Goal: Task Accomplishment & Management: Complete application form

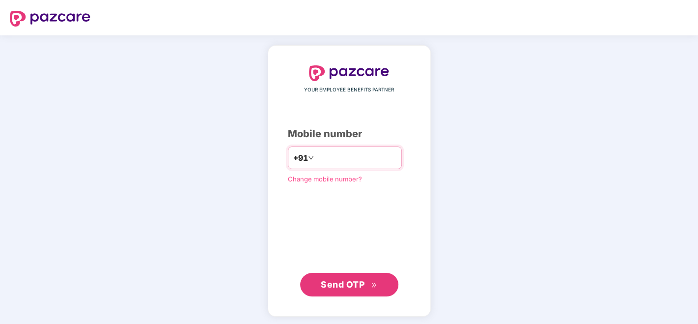
click at [380, 152] on input "number" at bounding box center [356, 158] width 81 height 16
type input "**********"
click at [346, 282] on span "Send OTP" at bounding box center [343, 284] width 44 height 10
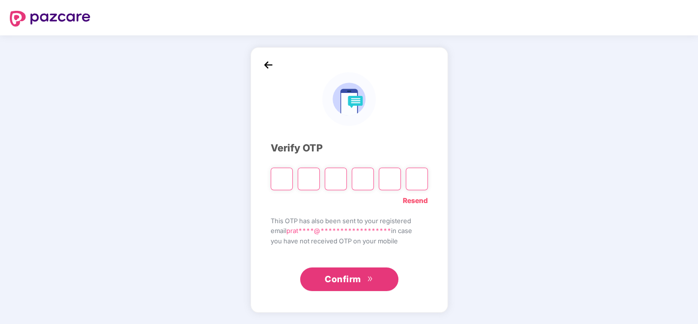
type input "*"
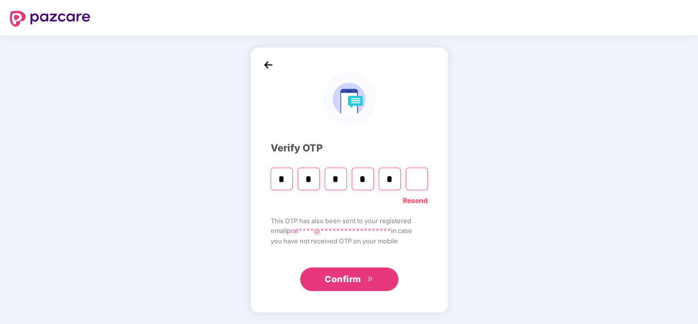
type input "*"
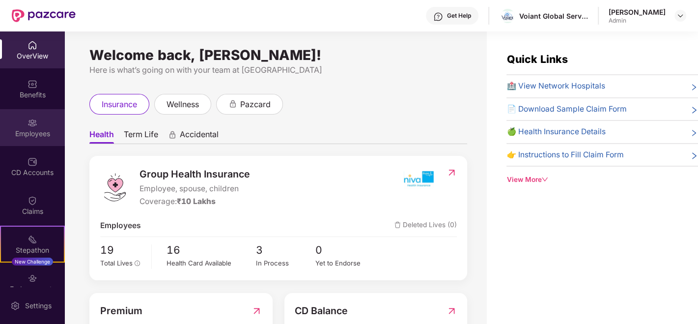
click at [27, 124] on img at bounding box center [32, 123] width 10 height 10
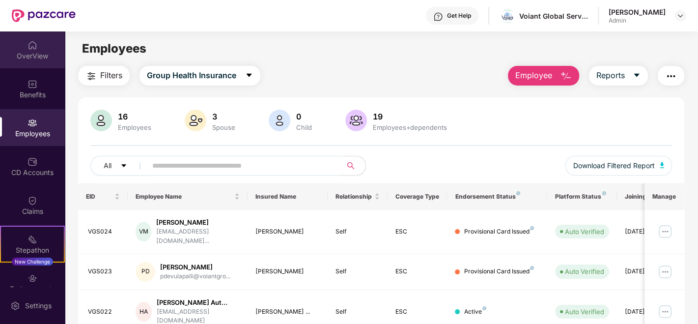
click at [22, 54] on div "OverView" at bounding box center [32, 56] width 65 height 10
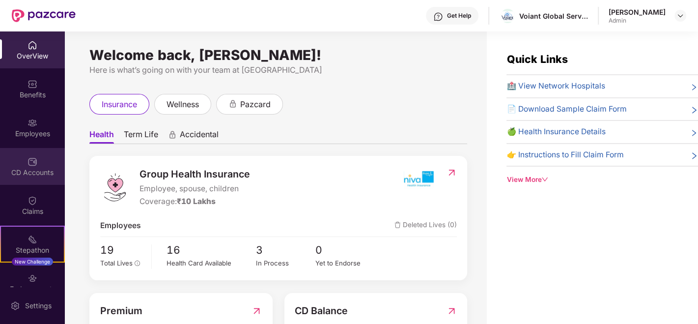
click at [35, 172] on div "CD Accounts" at bounding box center [32, 172] width 65 height 10
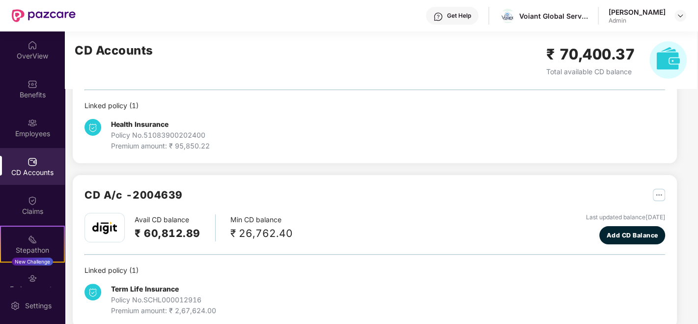
scroll to position [105, 0]
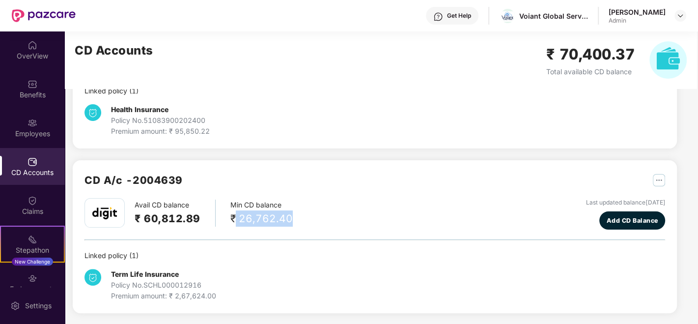
drag, startPoint x: 234, startPoint y: 213, endPoint x: 288, endPoint y: 222, distance: 54.4
click at [288, 222] on div "₹ 26,762.40" at bounding box center [261, 218] width 62 height 16
click at [243, 215] on div "₹ 26,762.40" at bounding box center [261, 218] width 62 height 16
drag, startPoint x: 114, startPoint y: 270, endPoint x: 201, endPoint y: 270, distance: 86.9
click at [201, 270] on div "Term Life Insurance Policy No. SCHL000012916 Premium amount: ₹ 2,67,624.00" at bounding box center [163, 285] width 105 height 32
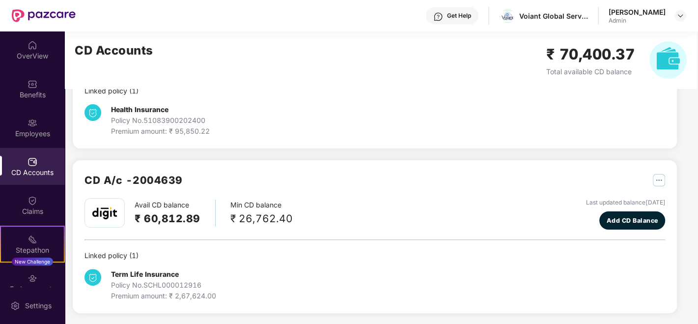
click at [181, 220] on h2 "₹ 60,812.89" at bounding box center [168, 218] width 66 height 16
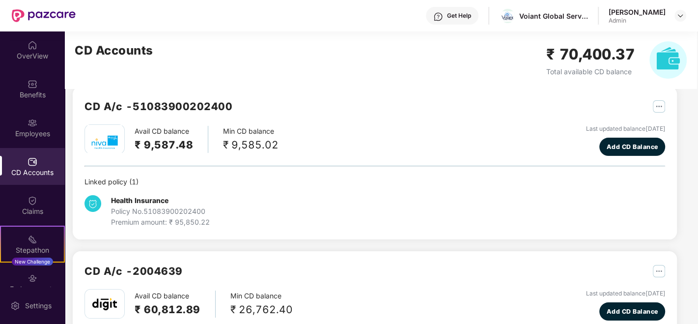
scroll to position [0, 0]
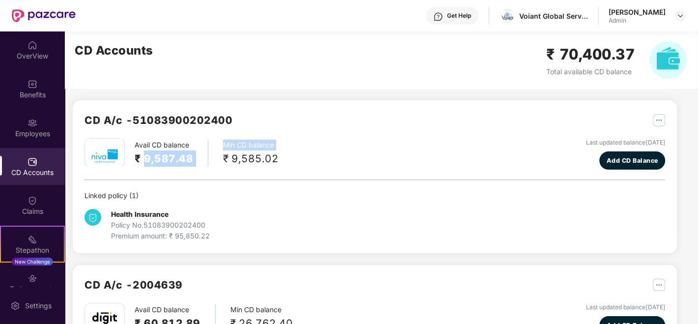
drag, startPoint x: 143, startPoint y: 156, endPoint x: 218, endPoint y: 159, distance: 75.2
click at [218, 159] on div "Avail CD balance ₹ 9,587.48 Min CD balance ₹ 9,585.02" at bounding box center [181, 152] width 194 height 29
click at [223, 158] on div "₹ 9,585.02" at bounding box center [250, 158] width 55 height 16
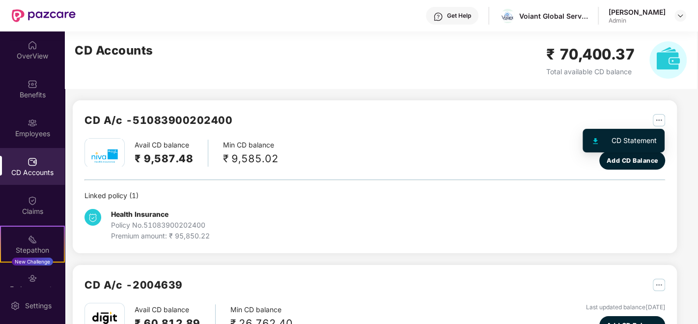
click at [659, 121] on img "button" at bounding box center [659, 120] width 12 height 12
click at [318, 100] on div "CD A/c - 51083900202400 Avail CD balance ₹ 9,587.48 Min CD balance ₹ 9,585.02 L…" at bounding box center [375, 176] width 604 height 153
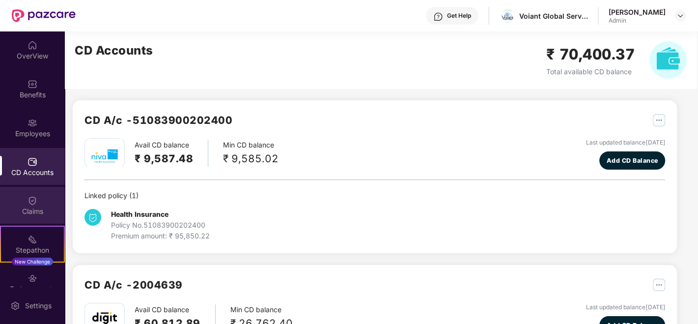
scroll to position [93, 0]
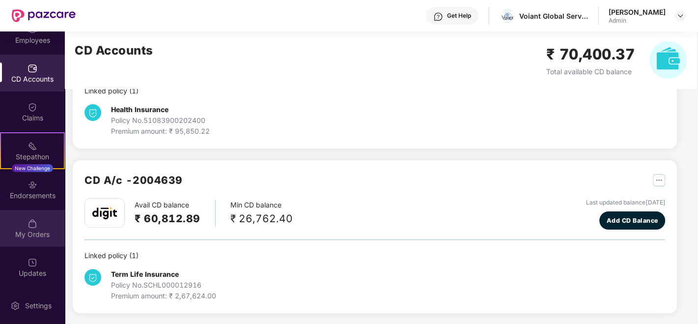
click at [27, 218] on div at bounding box center [32, 223] width 10 height 10
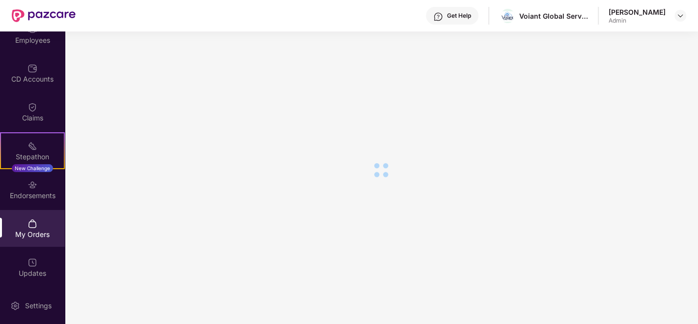
scroll to position [0, 0]
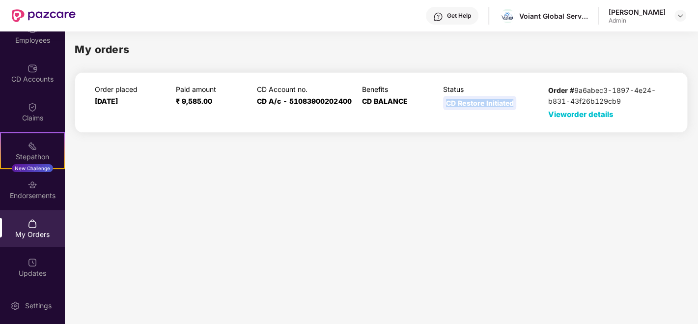
drag, startPoint x: 445, startPoint y: 102, endPoint x: 513, endPoint y: 98, distance: 67.9
click at [513, 98] on div "CD Restore Initiated" at bounding box center [479, 103] width 73 height 14
click at [571, 116] on span "View order details" at bounding box center [580, 114] width 65 height 9
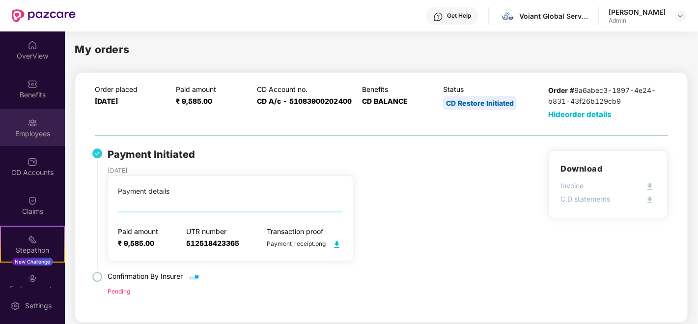
click at [25, 140] on div "Employees" at bounding box center [32, 127] width 65 height 37
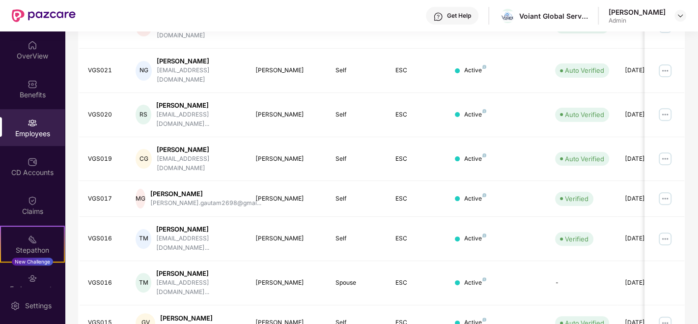
scroll to position [286, 0]
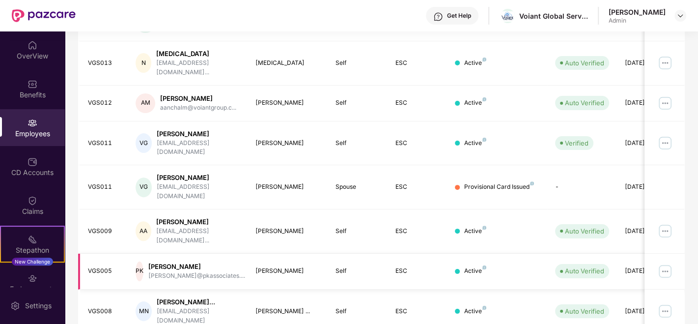
scroll to position [258, 0]
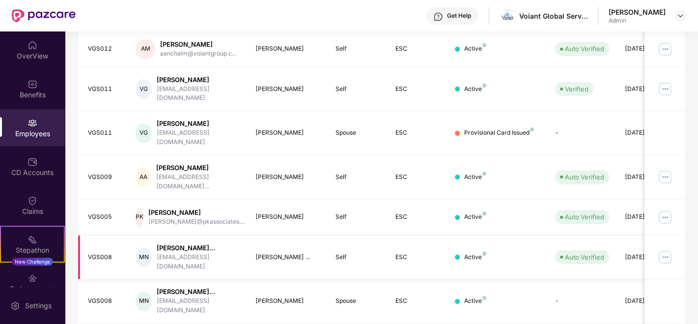
click at [662, 249] on img at bounding box center [665, 257] width 16 height 16
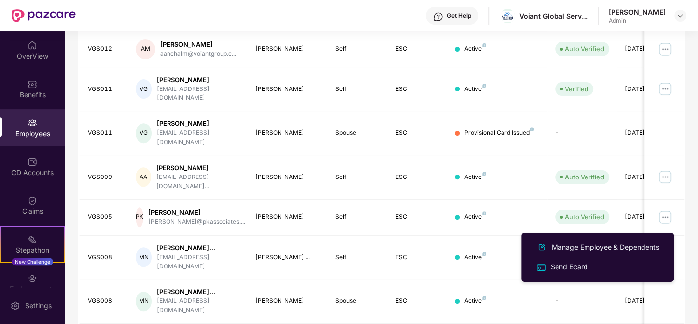
click at [404, 302] on div "EID Employee Name Insured Name Relationship Coverage Type Endorsement Status Pl…" at bounding box center [381, 142] width 606 height 434
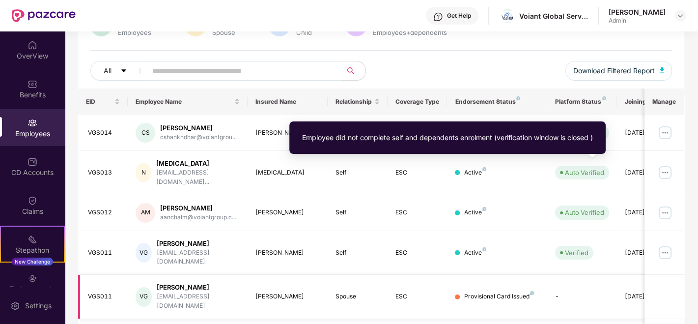
scroll to position [0, 0]
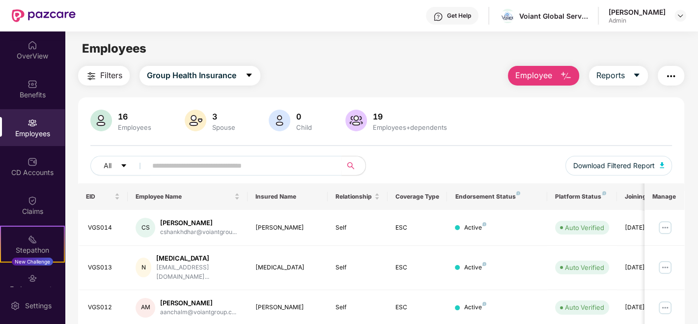
click at [557, 77] on button "Employee" at bounding box center [543, 76] width 71 height 20
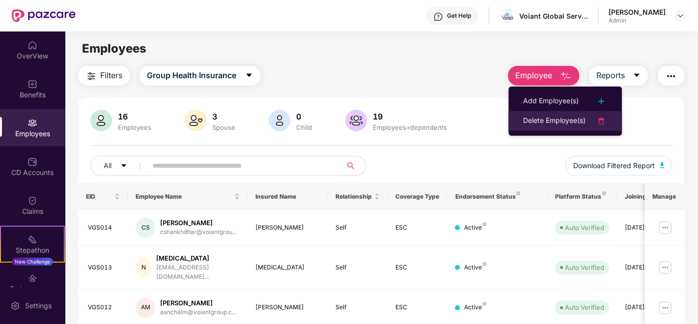
click at [555, 120] on div "Delete Employee(s)" at bounding box center [554, 121] width 62 height 12
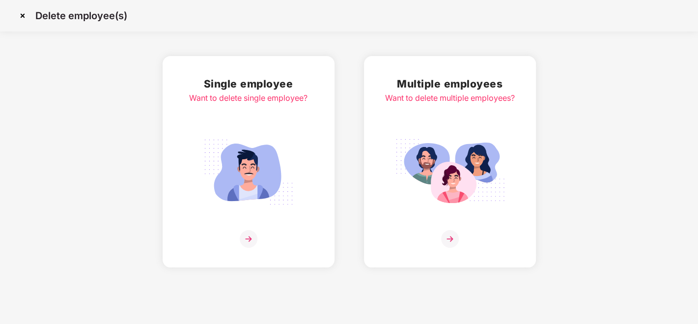
click at [278, 118] on div "Single employee Want to delete single employee?" at bounding box center [248, 162] width 118 height 172
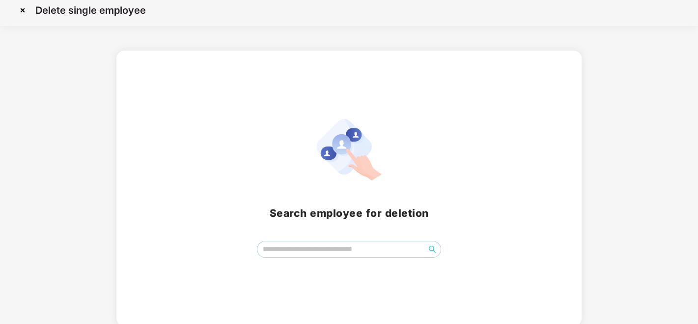
scroll to position [7, 0]
click at [328, 251] on input "search" at bounding box center [340, 247] width 167 height 15
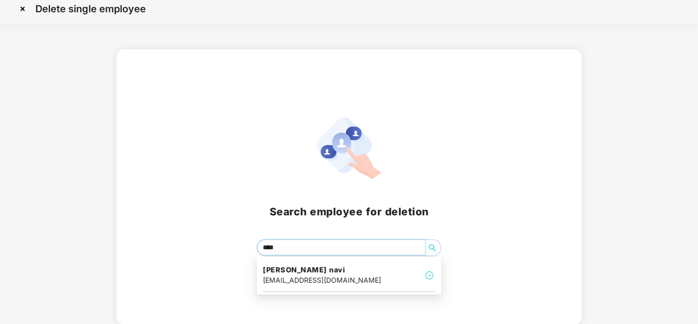
type input "*****"
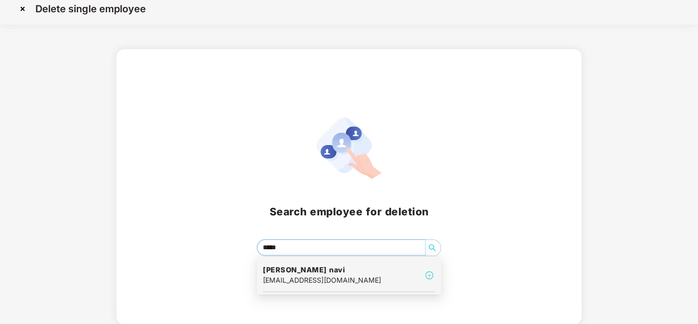
click at [334, 272] on h4 "[PERSON_NAME] navi" at bounding box center [322, 270] width 118 height 10
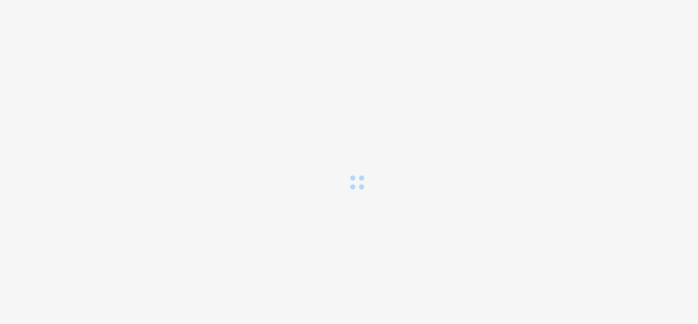
scroll to position [0, 0]
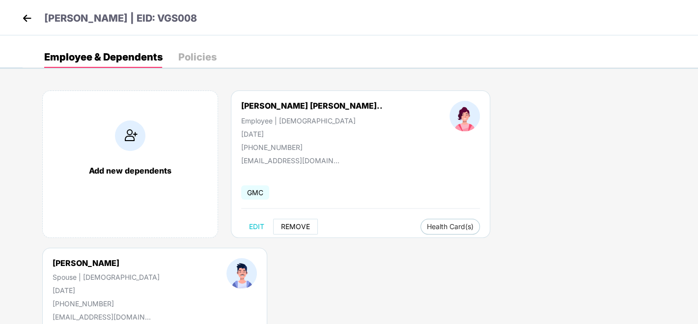
click at [300, 228] on span "REMOVE" at bounding box center [295, 226] width 29 height 8
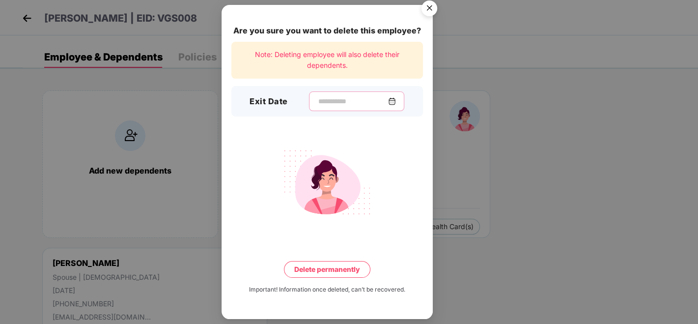
click at [332, 102] on input at bounding box center [352, 101] width 71 height 10
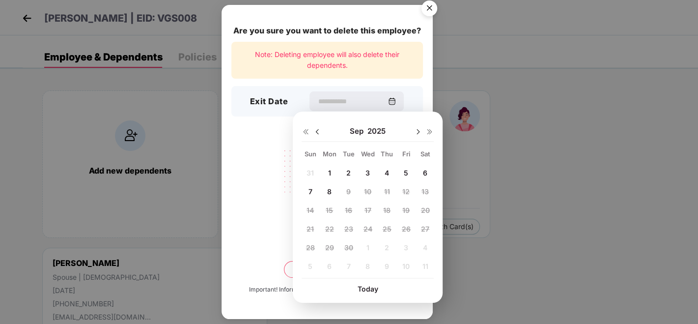
click at [318, 131] on img at bounding box center [317, 132] width 8 height 8
click at [305, 209] on div "10" at bounding box center [310, 210] width 15 height 15
type input "**********"
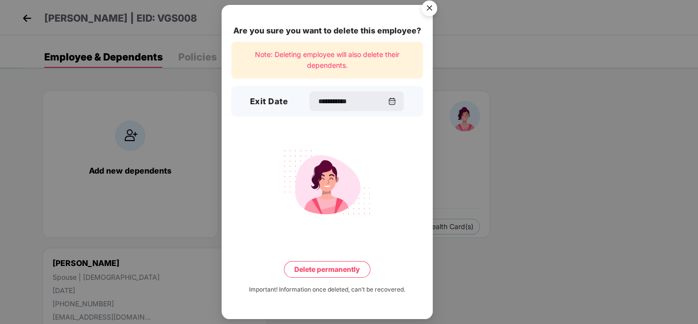
click at [331, 268] on button "Delete permanently" at bounding box center [327, 269] width 86 height 17
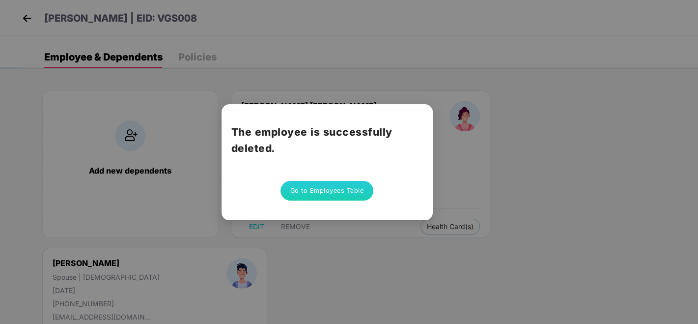
click at [350, 191] on button "Go to Employees Table" at bounding box center [326, 191] width 93 height 20
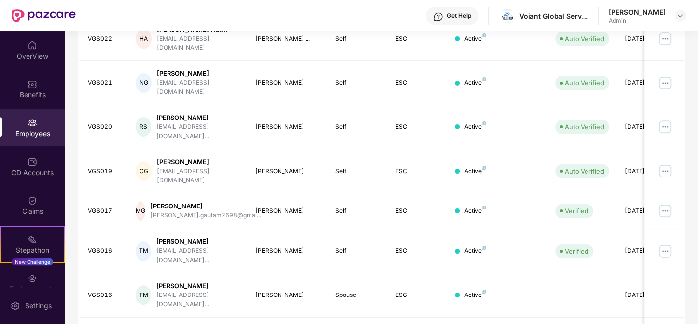
scroll to position [286, 0]
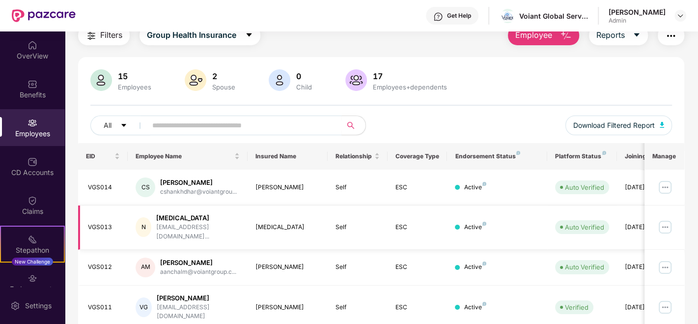
scroll to position [0, 0]
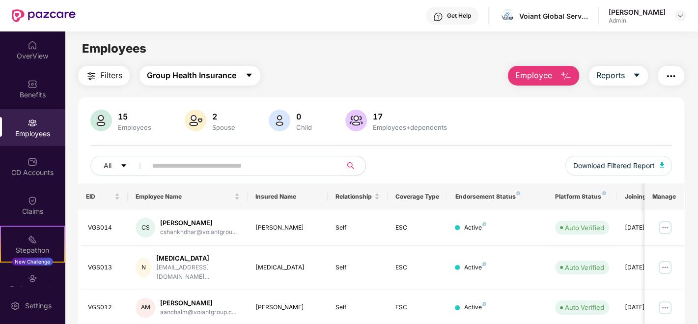
click at [241, 75] on button "Group Health Insurance" at bounding box center [199, 76] width 121 height 20
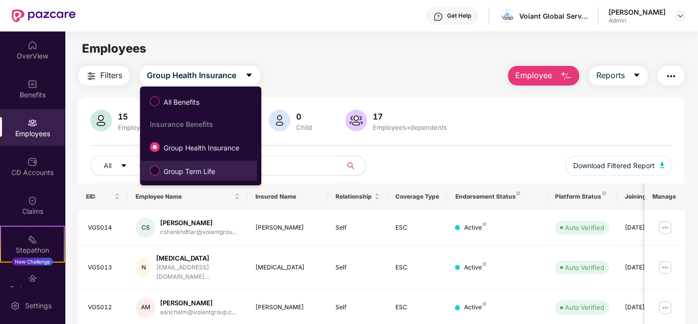
click at [179, 172] on span "Group Term Life" at bounding box center [189, 171] width 59 height 11
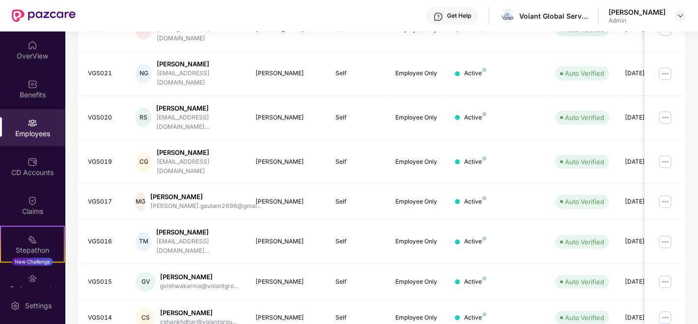
scroll to position [286, 0]
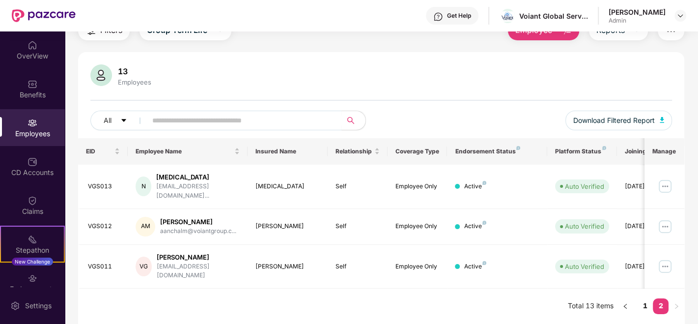
scroll to position [31, 0]
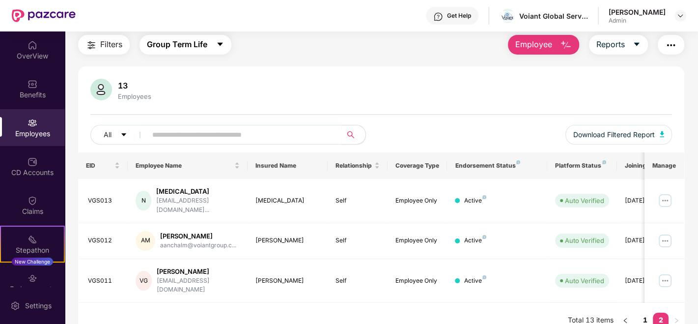
click at [196, 53] on button "Group Term Life" at bounding box center [185, 45] width 92 height 20
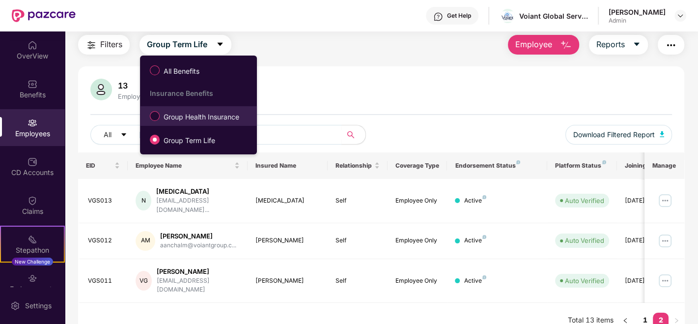
click at [196, 119] on span "Group Health Insurance" at bounding box center [201, 116] width 83 height 11
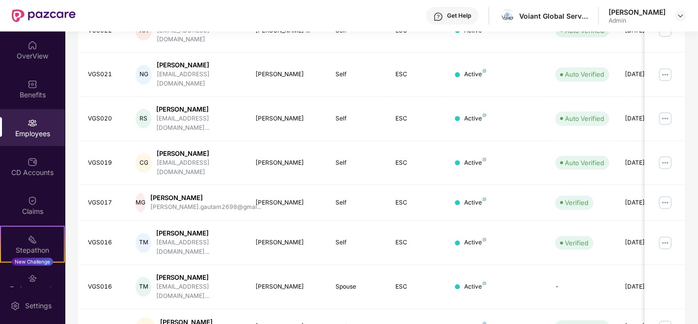
scroll to position [286, 0]
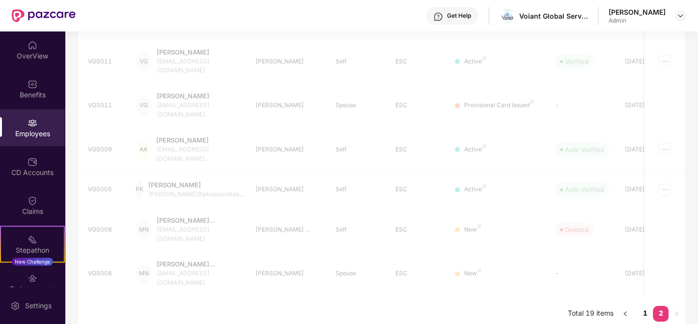
scroll to position [258, 0]
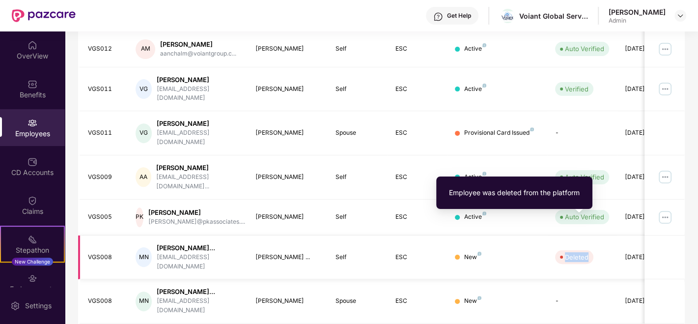
drag, startPoint x: 565, startPoint y: 222, endPoint x: 591, endPoint y: 221, distance: 25.6
click at [591, 250] on span "Deleted" at bounding box center [574, 257] width 38 height 14
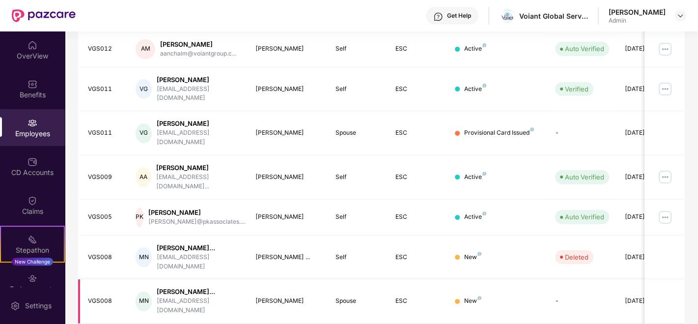
click at [415, 288] on td "ESC" at bounding box center [417, 301] width 60 height 44
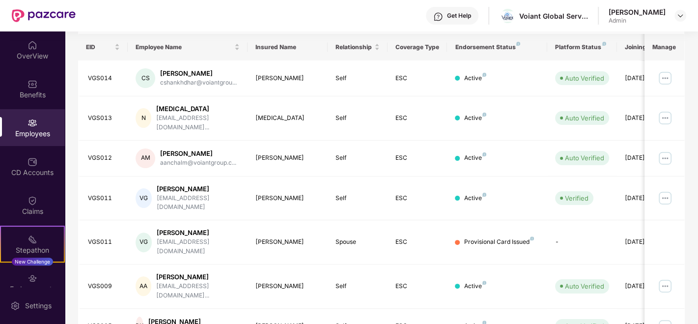
scroll to position [0, 0]
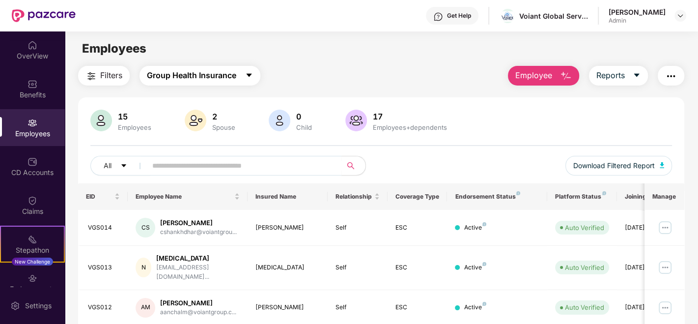
click at [215, 79] on span "Group Health Insurance" at bounding box center [191, 75] width 89 height 12
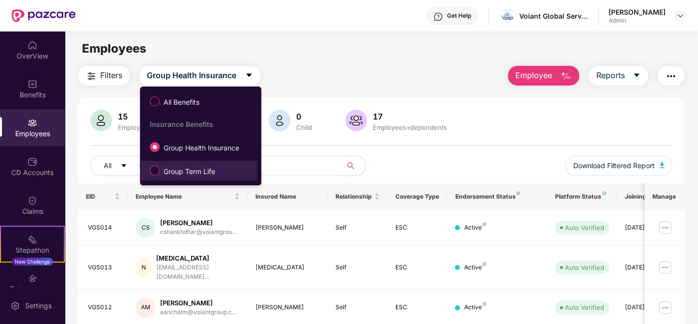
click at [182, 171] on span "Group Term Life" at bounding box center [189, 171] width 59 height 11
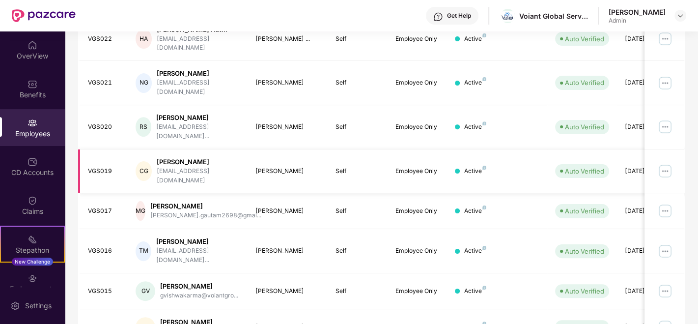
scroll to position [286, 0]
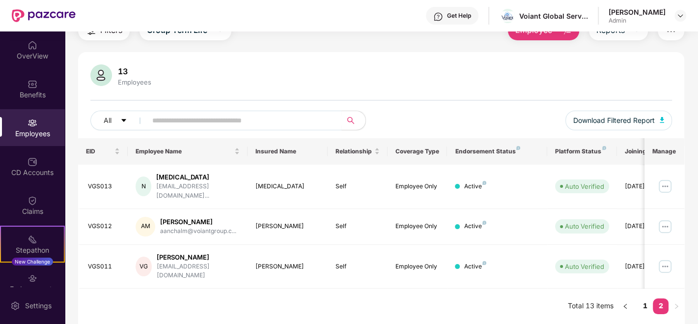
scroll to position [31, 0]
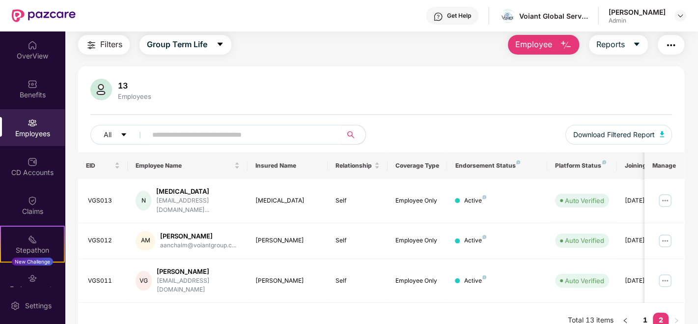
click at [29, 127] on img at bounding box center [32, 123] width 10 height 10
click at [27, 93] on div "Benefits" at bounding box center [32, 95] width 65 height 10
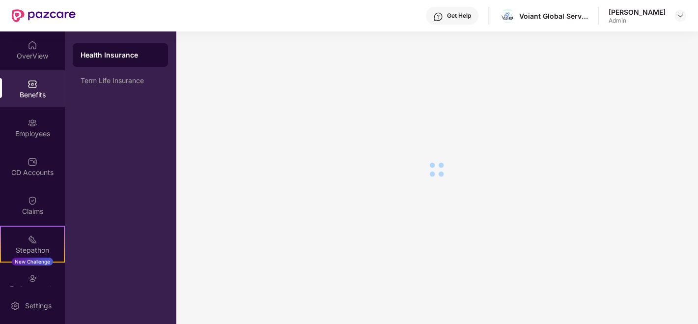
scroll to position [16, 0]
click at [30, 53] on div "OverView" at bounding box center [32, 56] width 65 height 10
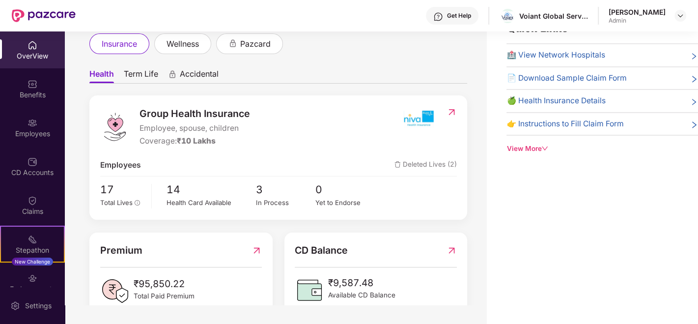
scroll to position [0, 0]
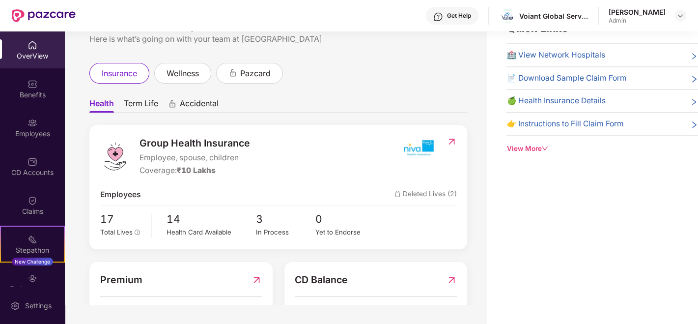
click at [137, 100] on span "Term Life" at bounding box center [141, 105] width 34 height 14
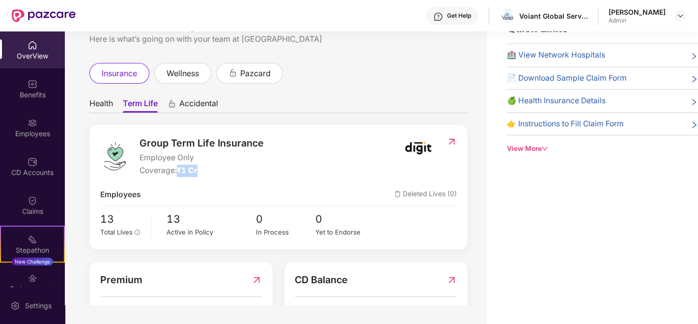
drag, startPoint x: 179, startPoint y: 170, endPoint x: 199, endPoint y: 169, distance: 20.2
click at [199, 169] on div "Coverage: ₹1 Cr" at bounding box center [201, 171] width 124 height 12
click at [251, 167] on div "Coverage: ₹1 Cr" at bounding box center [201, 171] width 124 height 12
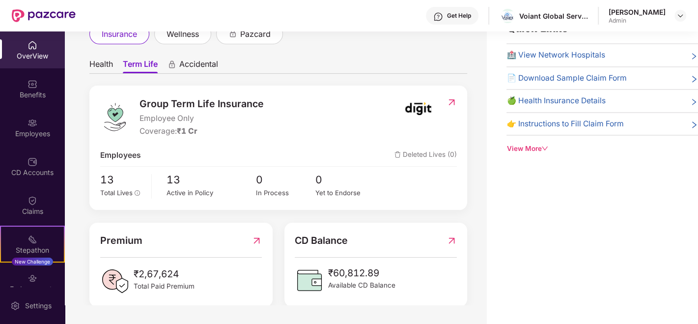
scroll to position [55, 0]
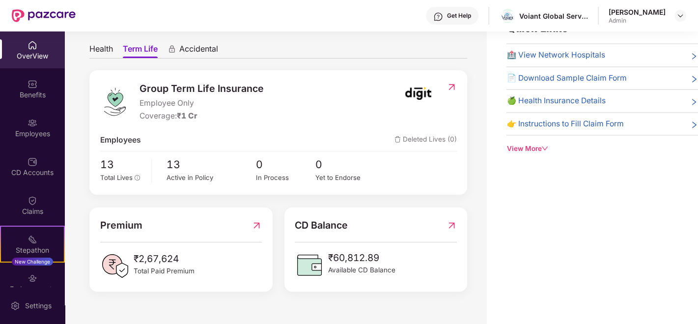
click at [99, 47] on span "Health" at bounding box center [101, 51] width 24 height 14
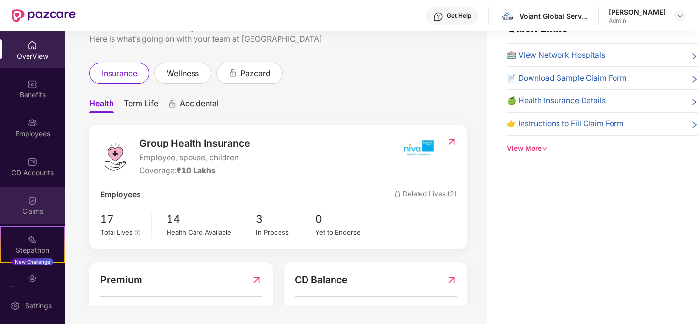
scroll to position [93, 0]
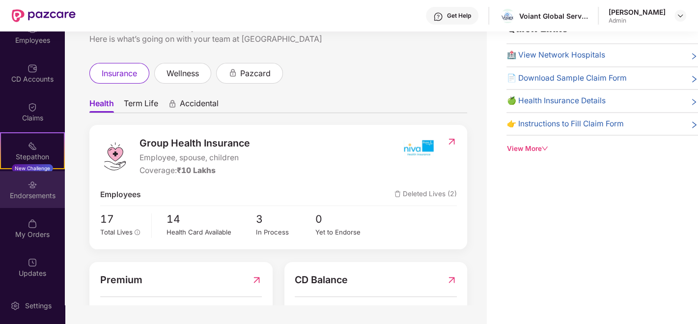
click at [26, 196] on div "Endorsements" at bounding box center [32, 196] width 65 height 10
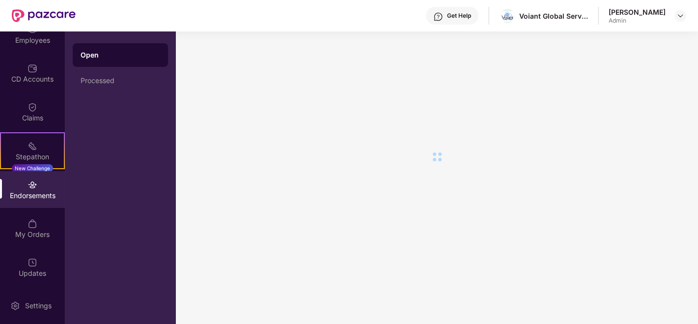
scroll to position [0, 0]
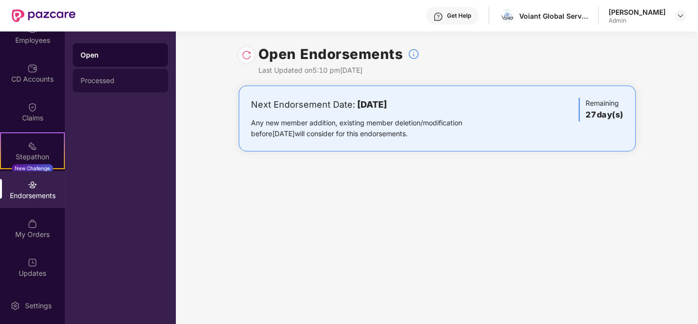
click at [109, 82] on div "Processed" at bounding box center [121, 81] width 80 height 8
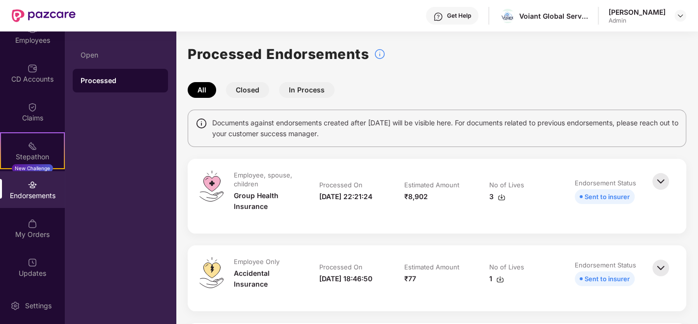
click at [246, 94] on button "Closed" at bounding box center [247, 90] width 43 height 16
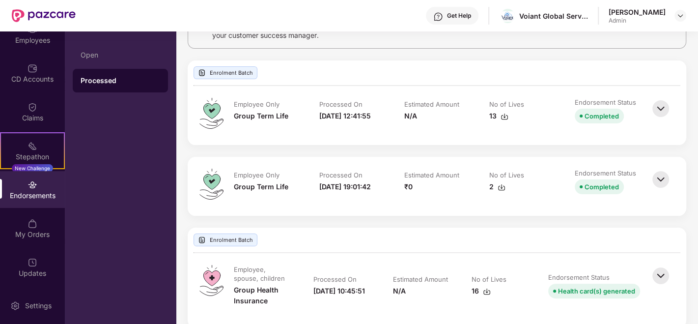
scroll to position [109, 0]
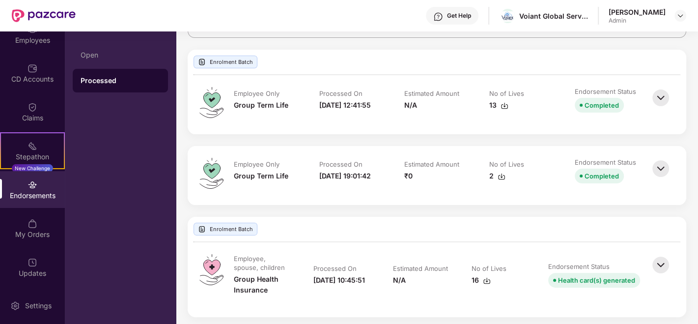
click at [656, 173] on img at bounding box center [661, 169] width 22 height 22
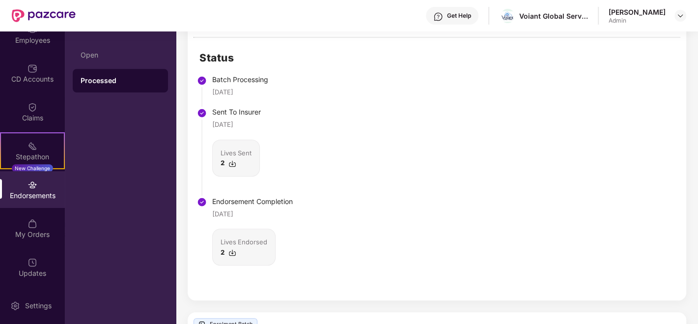
scroll to position [327, 0]
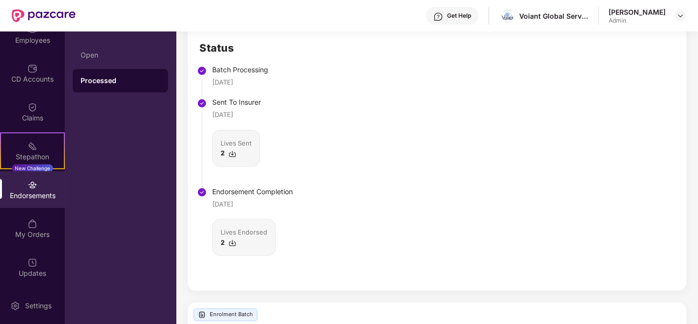
click at [230, 247] on img at bounding box center [232, 243] width 8 height 8
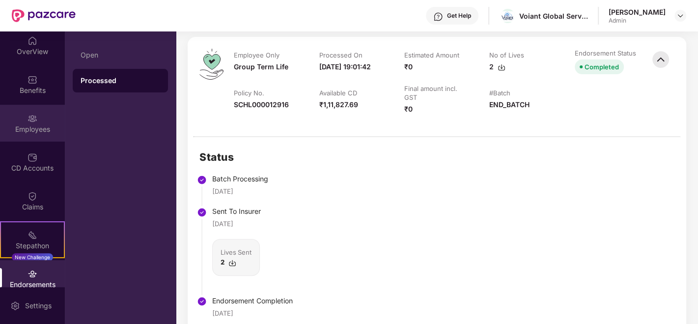
scroll to position [0, 0]
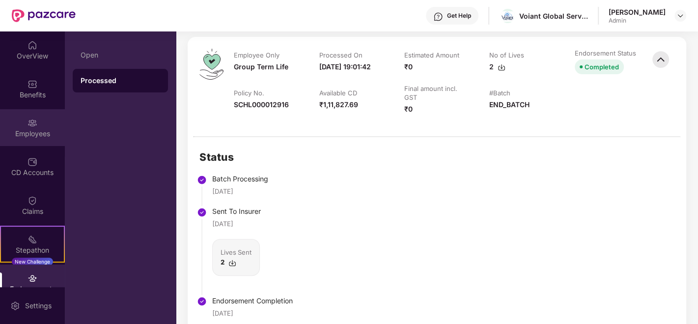
click at [27, 128] on div "Employees" at bounding box center [32, 127] width 65 height 37
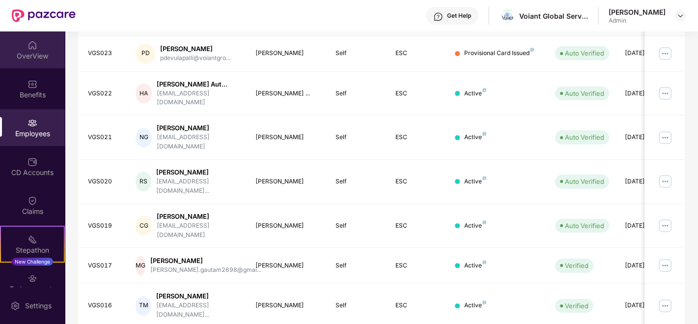
click at [30, 61] on div "OverView" at bounding box center [32, 49] width 65 height 37
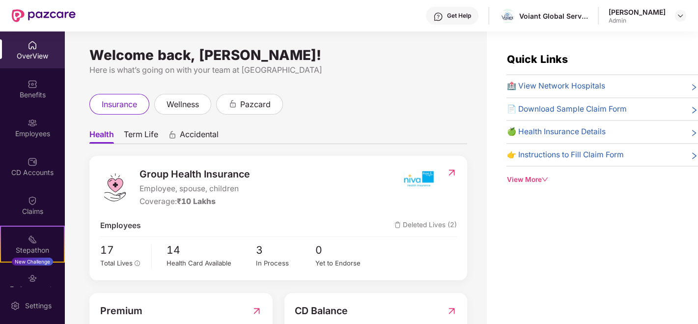
click at [150, 136] on span "Term Life" at bounding box center [141, 136] width 34 height 14
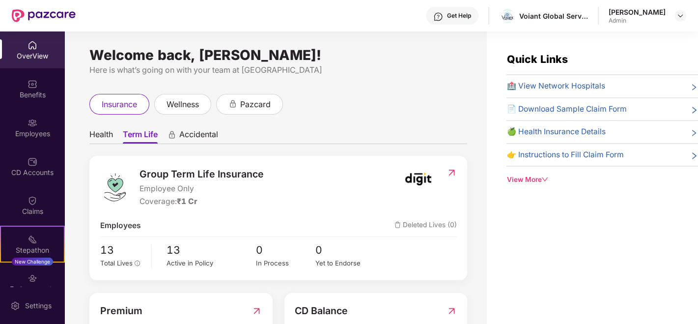
scroll to position [70, 0]
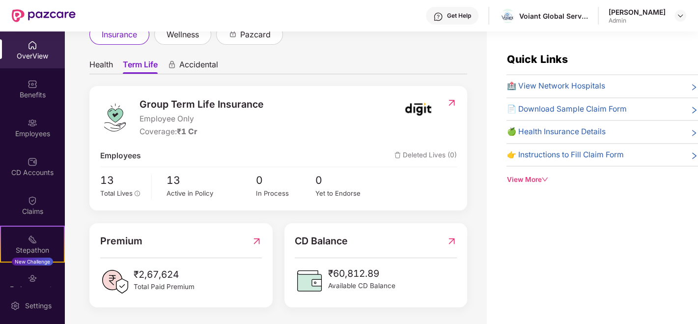
click at [107, 61] on span "Health" at bounding box center [101, 66] width 24 height 14
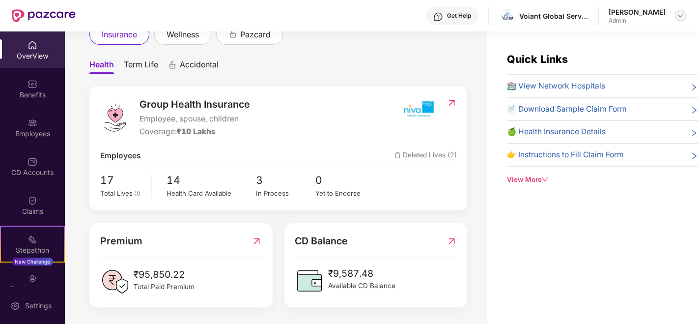
click at [675, 11] on div at bounding box center [680, 16] width 12 height 12
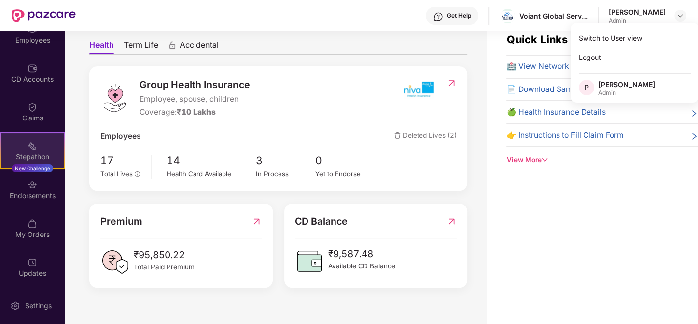
scroll to position [31, 0]
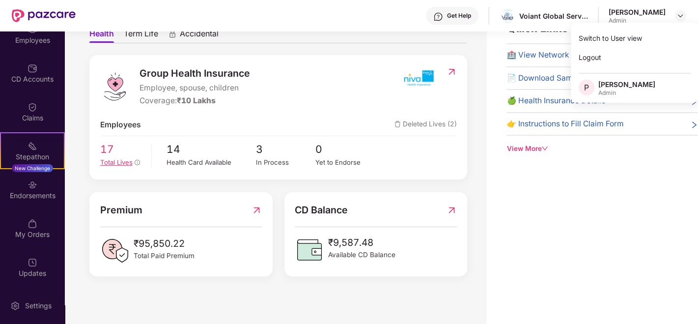
click at [121, 159] on span "Total Lives" at bounding box center [116, 162] width 32 height 8
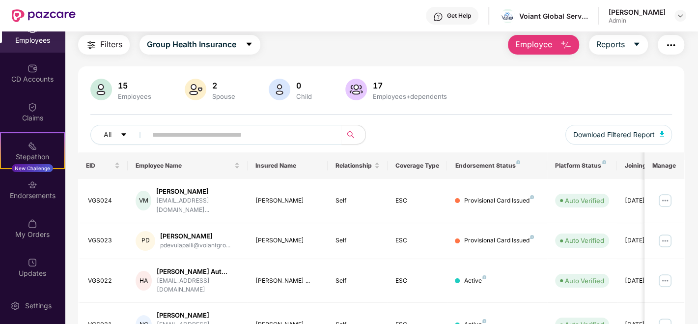
scroll to position [0, 0]
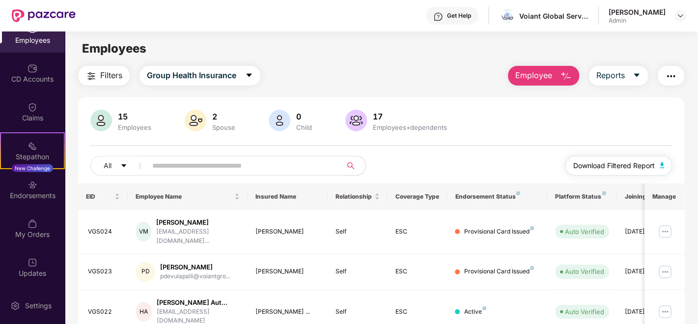
click at [661, 167] on button "Download Filtered Report" at bounding box center [618, 166] width 107 height 20
click at [639, 71] on icon "caret-down" at bounding box center [636, 75] width 8 height 8
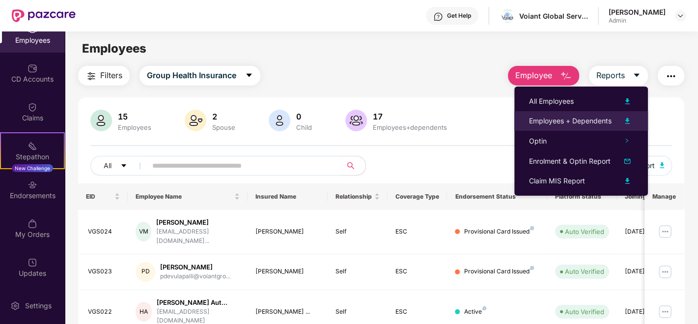
click at [628, 120] on img at bounding box center [627, 121] width 12 height 12
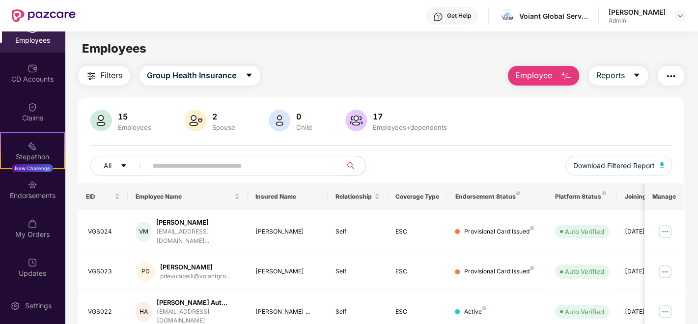
click at [529, 69] on span "Employee" at bounding box center [533, 75] width 37 height 12
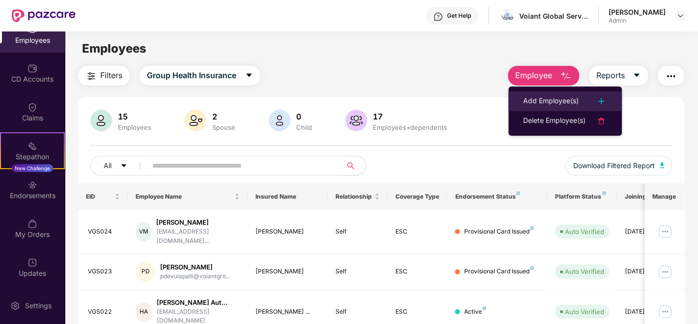
click at [544, 94] on li "Add Employee(s)" at bounding box center [564, 101] width 113 height 20
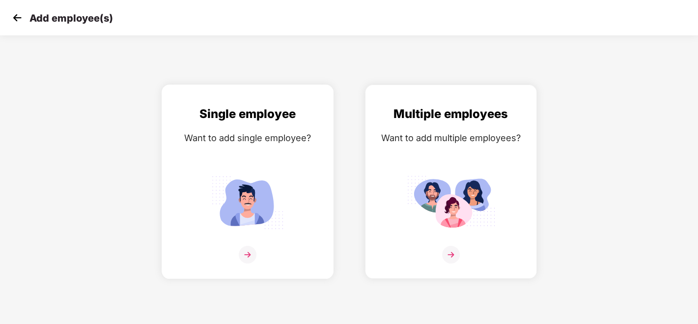
click at [260, 172] on img at bounding box center [247, 201] width 88 height 61
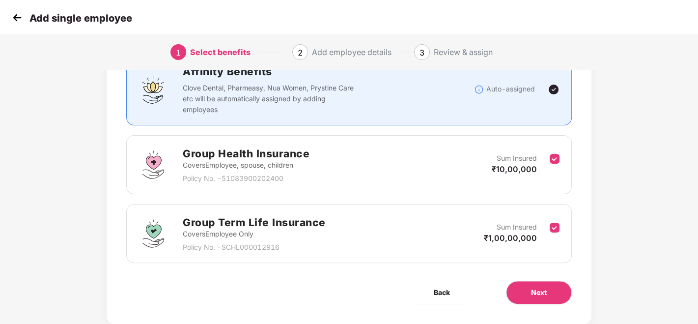
scroll to position [107, 0]
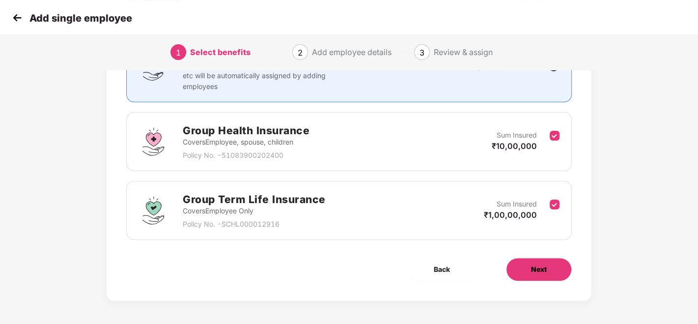
click at [554, 269] on button "Next" at bounding box center [539, 269] width 66 height 24
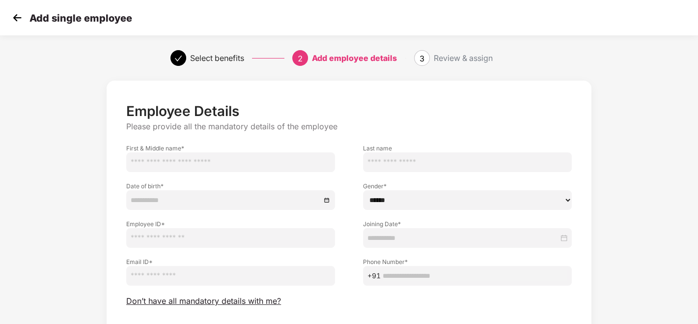
click at [203, 163] on input "text" at bounding box center [230, 162] width 209 height 20
type input "****"
type input "******"
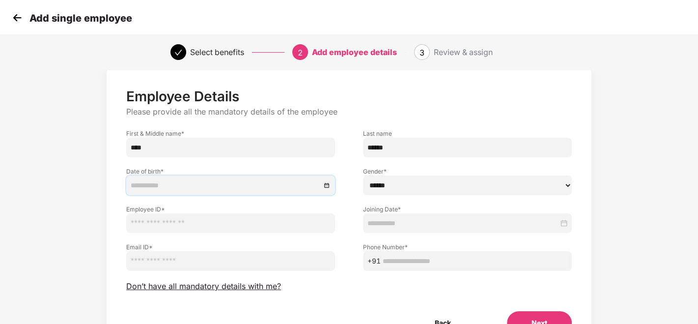
scroll to position [69, 0]
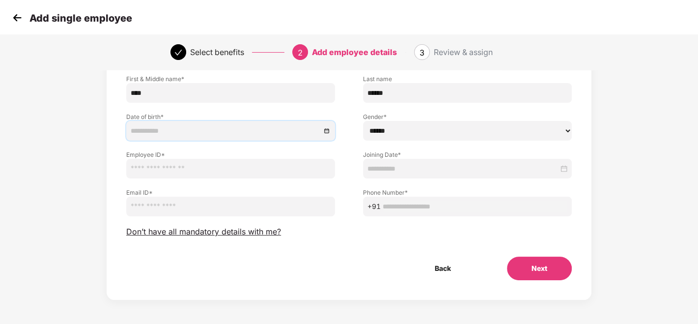
click at [415, 132] on select "****** **** ******" at bounding box center [467, 131] width 209 height 20
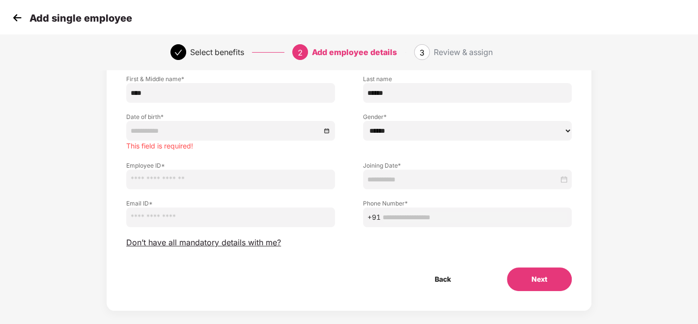
select select "******"
click at [363, 121] on select "****** **** ******" at bounding box center [467, 131] width 209 height 20
click at [172, 135] on input at bounding box center [226, 130] width 190 height 11
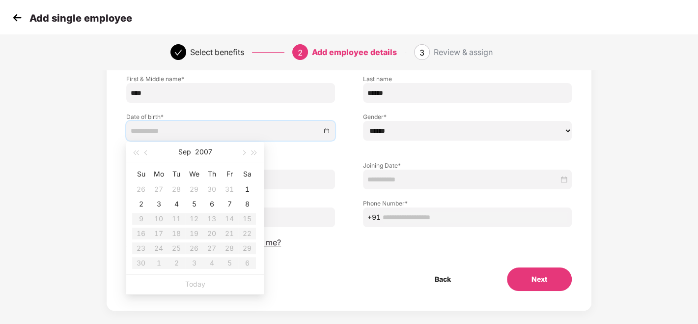
type input "**********"
click at [203, 152] on button "2007" at bounding box center [203, 152] width 17 height 20
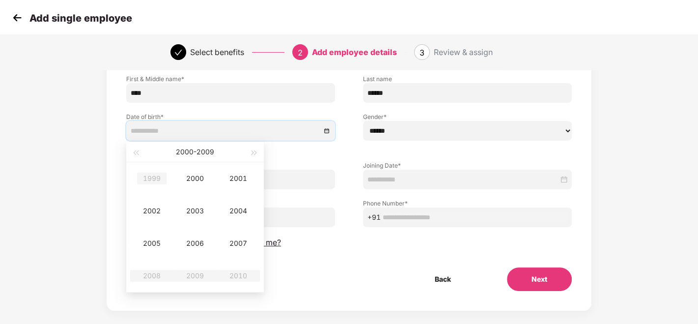
type input "**********"
click at [150, 172] on div "1999" at bounding box center [151, 178] width 29 height 12
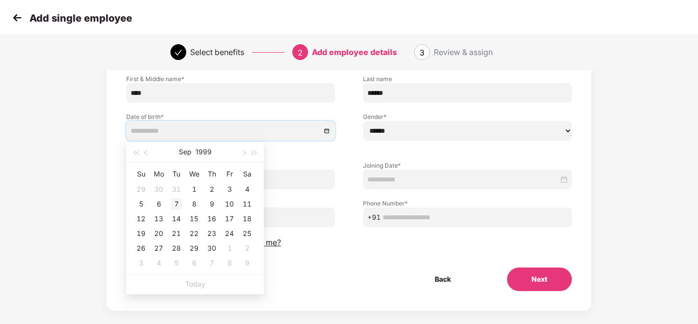
type input "**********"
click at [175, 200] on div "7" at bounding box center [176, 204] width 12 height 12
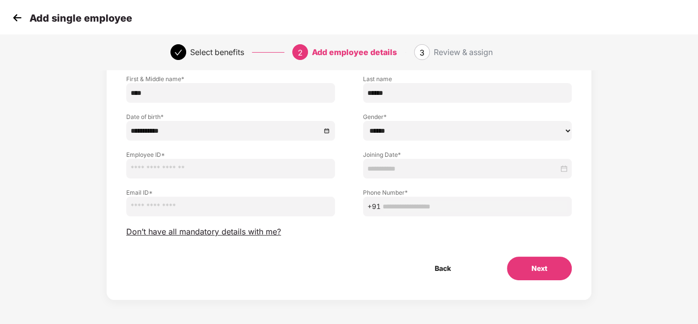
click at [274, 173] on input "text" at bounding box center [230, 169] width 209 height 20
type input "******"
click at [393, 167] on input at bounding box center [462, 168] width 191 height 11
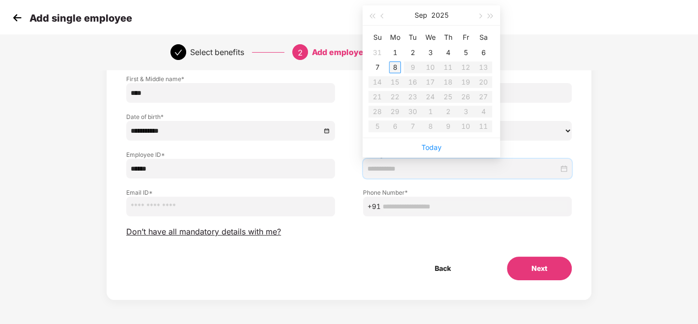
type input "**********"
click at [389, 64] on div "8" at bounding box center [395, 67] width 12 height 12
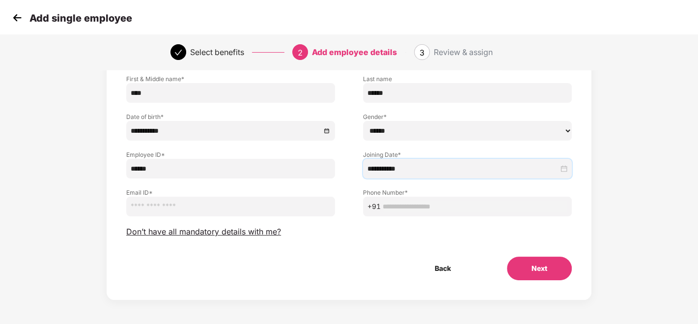
click at [261, 204] on input "email" at bounding box center [230, 206] width 209 height 20
click at [397, 210] on input "text" at bounding box center [475, 206] width 185 height 11
paste input "**********"
type input "**********"
click at [378, 228] on div "**********" at bounding box center [348, 156] width 445 height 247
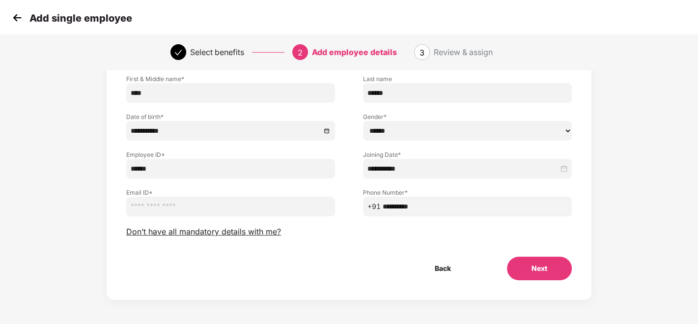
click at [253, 204] on input "email" at bounding box center [230, 206] width 209 height 20
type input "**********"
click at [355, 221] on div "**********" at bounding box center [348, 156] width 445 height 247
drag, startPoint x: 238, startPoint y: 207, endPoint x: 123, endPoint y: 205, distance: 115.4
click at [123, 205] on div "**********" at bounding box center [230, 197] width 236 height 38
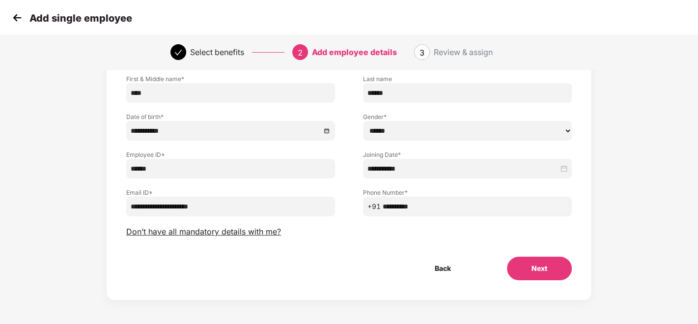
click at [367, 250] on div "**********" at bounding box center [348, 156] width 445 height 247
click at [311, 243] on div "**********" at bounding box center [348, 156] width 445 height 247
click at [512, 265] on button "Next" at bounding box center [539, 268] width 65 height 24
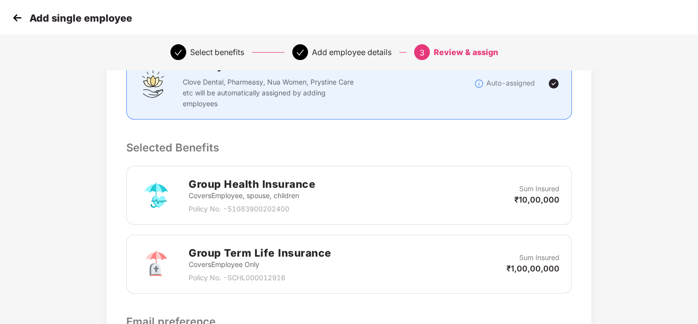
scroll to position [356, 0]
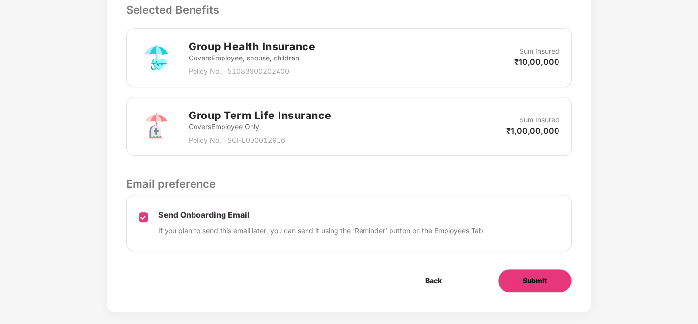
click at [549, 269] on button "Submit" at bounding box center [534, 281] width 74 height 24
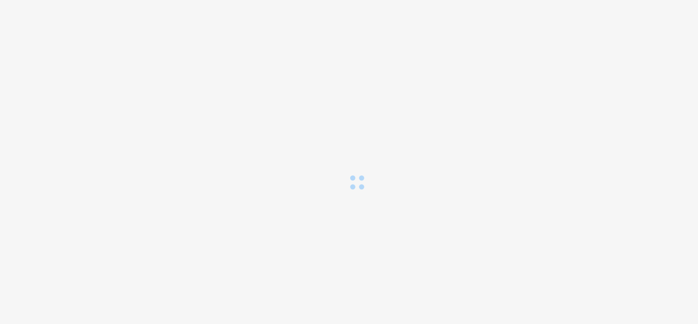
scroll to position [0, 0]
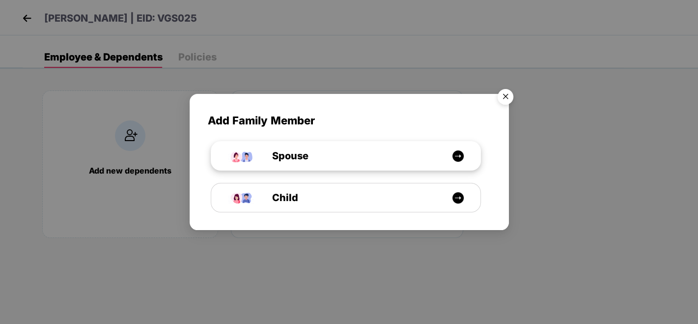
click at [436, 159] on div "Spouse" at bounding box center [351, 155] width 202 height 15
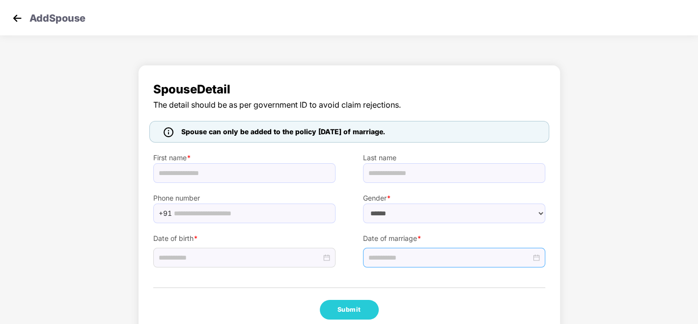
click at [391, 247] on div at bounding box center [454, 257] width 182 height 20
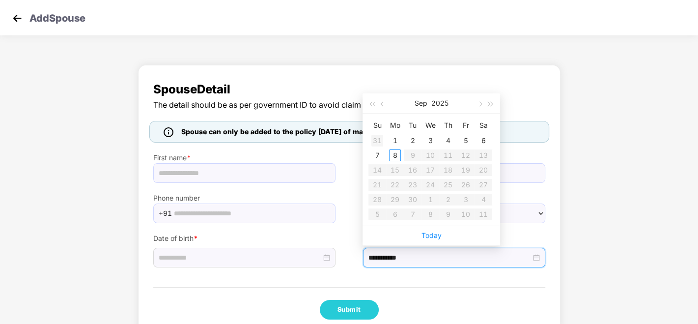
type input "**********"
click at [385, 105] on button "button" at bounding box center [382, 103] width 11 height 20
click at [477, 105] on button "button" at bounding box center [479, 103] width 11 height 20
click at [601, 127] on div "Spouse Detail The detail should be as per government ID to avoid claim rejectio…" at bounding box center [349, 202] width 698 height 284
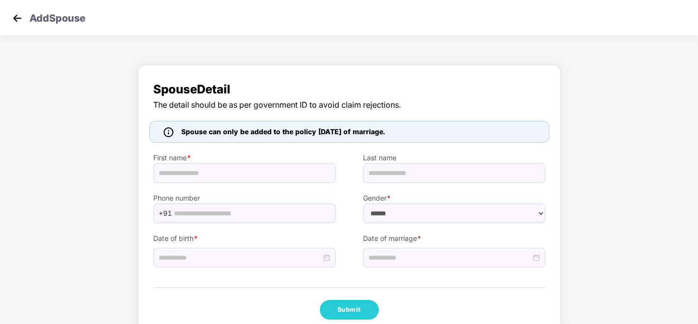
click at [167, 132] on img at bounding box center [169, 132] width 10 height 10
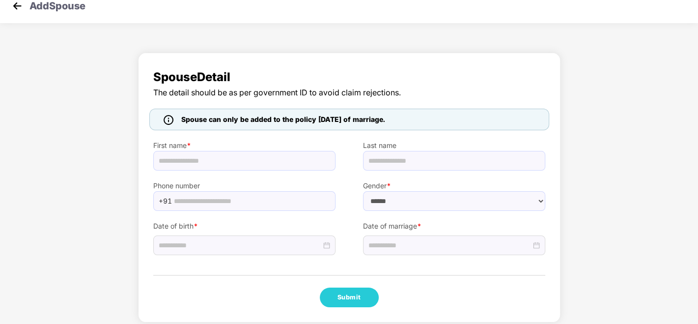
scroll to position [19, 0]
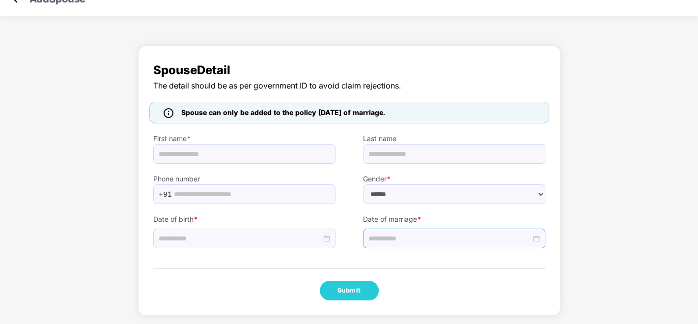
click at [419, 236] on input at bounding box center [449, 238] width 163 height 11
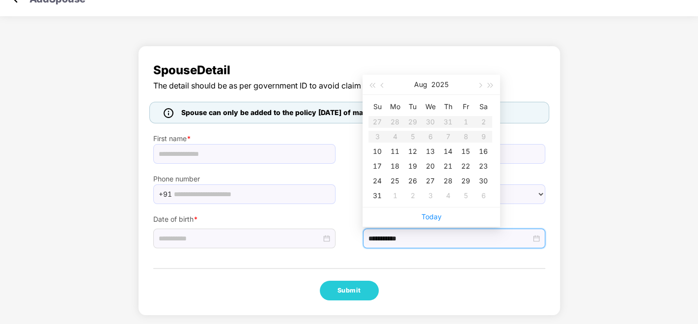
type input "**********"
click at [481, 81] on button "button" at bounding box center [479, 85] width 11 height 20
type input "**********"
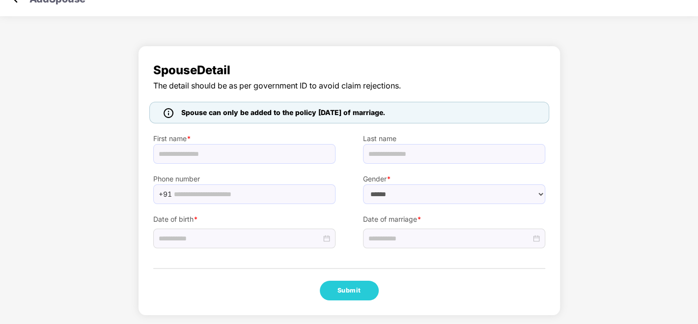
click at [584, 176] on div "Spouse Detail The detail should be as per government ID to avoid claim rejectio…" at bounding box center [349, 183] width 698 height 284
click at [618, 256] on div "Spouse Detail The detail should be as per government ID to avoid claim rejectio…" at bounding box center [349, 183] width 698 height 284
click at [440, 190] on select "****** **** ******" at bounding box center [454, 194] width 182 height 20
click at [624, 178] on div "Spouse Detail The detail should be as per government ID to avoid claim rejectio…" at bounding box center [349, 183] width 698 height 284
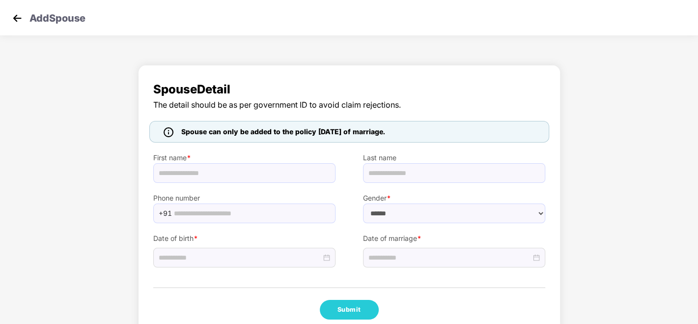
click at [17, 17] on img at bounding box center [17, 18] width 15 height 15
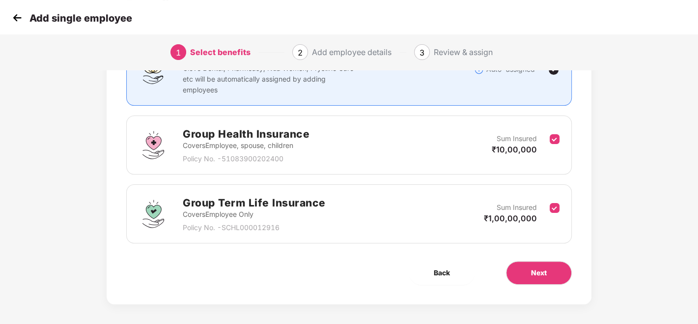
scroll to position [107, 0]
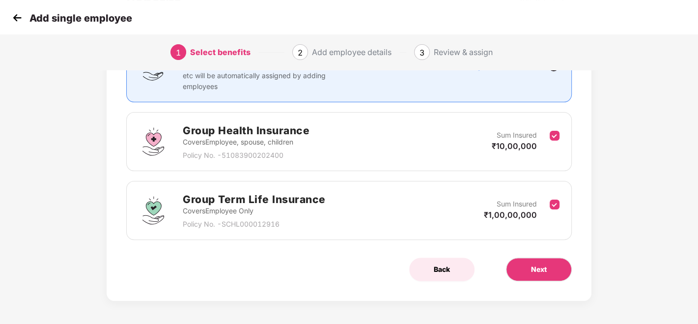
click at [448, 269] on span "Back" at bounding box center [442, 269] width 16 height 11
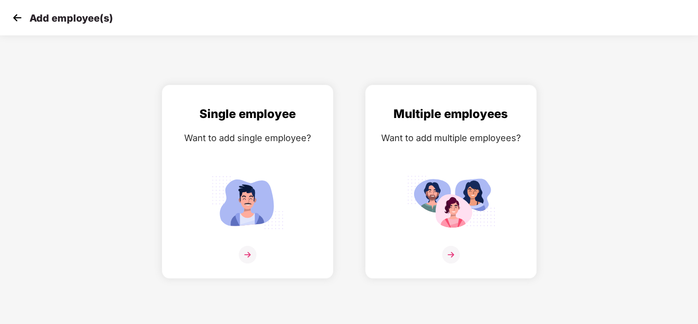
click at [14, 16] on img at bounding box center [17, 17] width 15 height 15
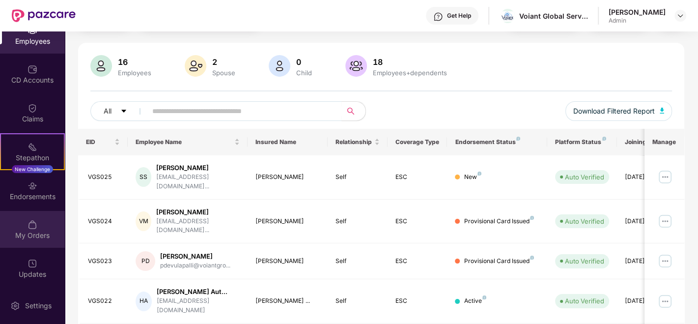
scroll to position [93, 0]
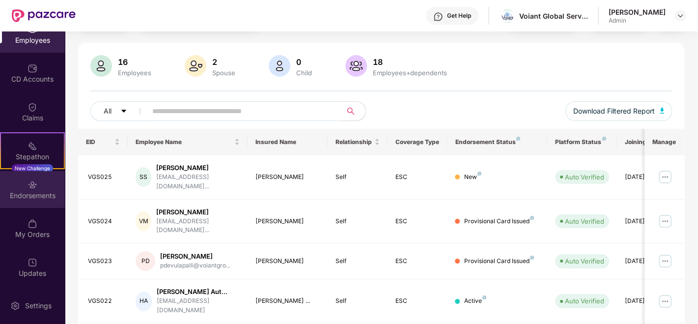
click at [24, 196] on div "Endorsements" at bounding box center [32, 196] width 65 height 10
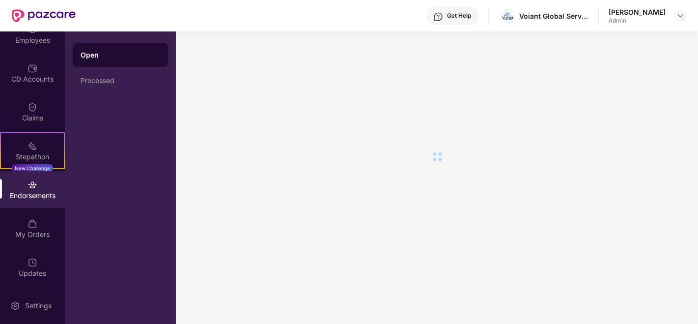
scroll to position [0, 0]
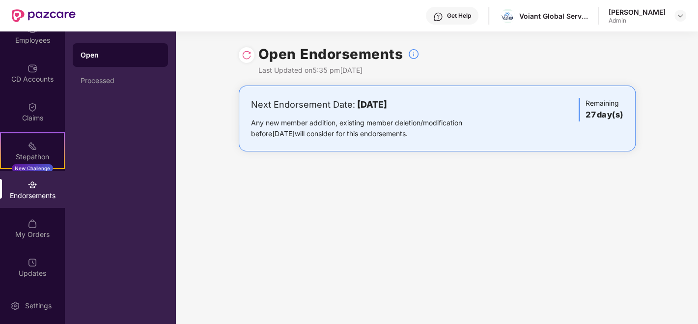
click at [242, 58] on img at bounding box center [247, 55] width 10 height 10
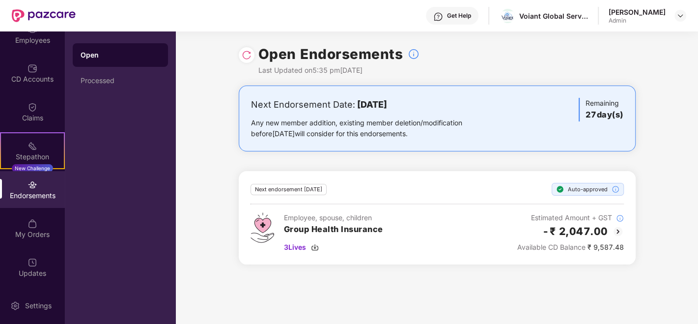
click at [619, 228] on img at bounding box center [618, 231] width 12 height 12
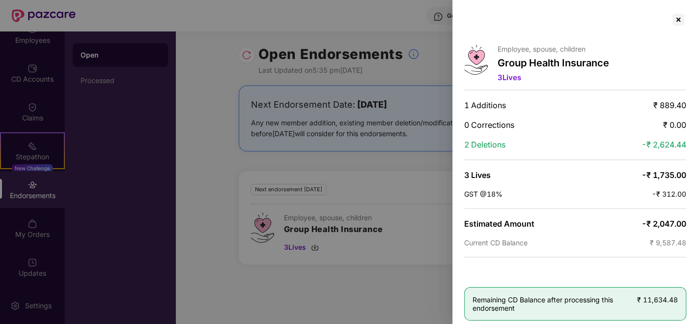
scroll to position [5, 0]
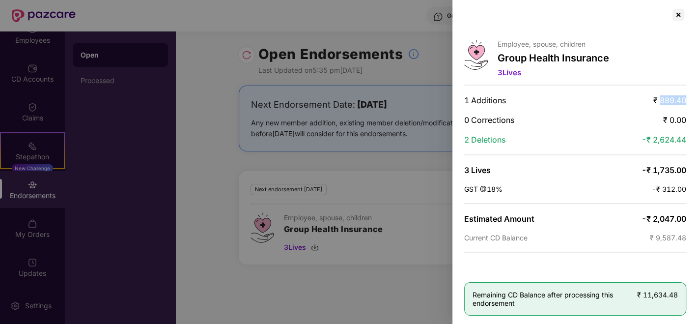
drag, startPoint x: 657, startPoint y: 99, endPoint x: 693, endPoint y: 101, distance: 36.4
click at [693, 101] on div "Employee, spouse, children Group Health Insurance 3 Lives 1 Additions ₹ 889.40 …" at bounding box center [575, 162] width 246 height 324
click at [671, 102] on span "₹ 889.40" at bounding box center [669, 100] width 33 height 10
click at [680, 17] on div at bounding box center [678, 15] width 16 height 16
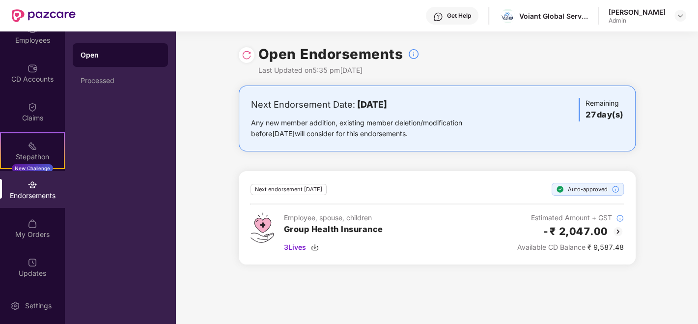
click at [619, 231] on img at bounding box center [618, 231] width 12 height 12
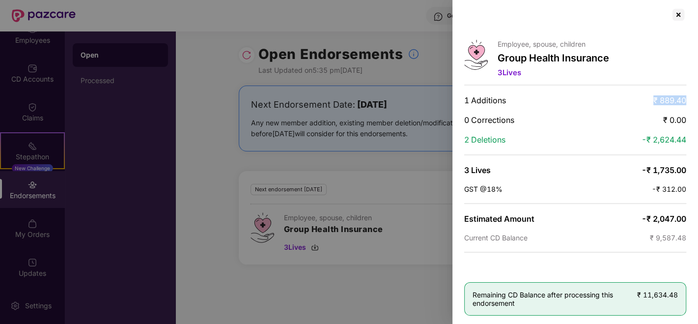
drag, startPoint x: 651, startPoint y: 96, endPoint x: 693, endPoint y: 98, distance: 42.3
click at [693, 98] on div "Employee, spouse, children Group Health Insurance 3 Lives 1 Additions ₹ 889.40 …" at bounding box center [575, 162] width 246 height 324
drag, startPoint x: 690, startPoint y: 137, endPoint x: 697, endPoint y: 137, distance: 6.9
click at [697, 137] on div "Employee, spouse, children Group Health Insurance 3 Lives 1 Additions ₹ 889.40 …" at bounding box center [575, 162] width 246 height 324
drag, startPoint x: 647, startPoint y: 170, endPoint x: 689, endPoint y: 169, distance: 42.2
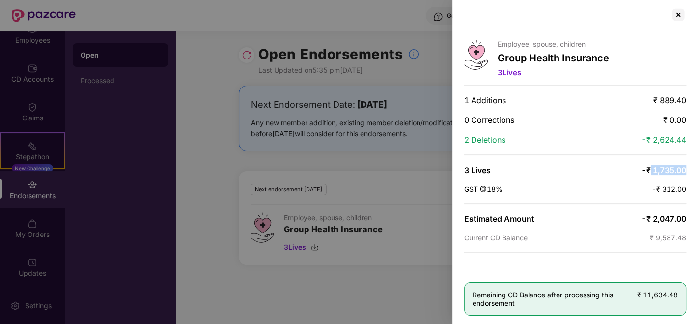
click at [689, 169] on div "Employee, spouse, children Group Health Insurance 3 Lives 1 Additions ₹ 889.40 …" at bounding box center [575, 162] width 246 height 324
drag, startPoint x: 664, startPoint y: 184, endPoint x: 694, endPoint y: 183, distance: 30.4
click at [694, 183] on div "Employee, spouse, children Group Health Insurance 3 Lives 1 Additions ₹ 889.40 …" at bounding box center [575, 162] width 246 height 324
drag, startPoint x: 647, startPoint y: 215, endPoint x: 692, endPoint y: 214, distance: 44.7
click at [692, 214] on div "Employee, spouse, children Group Health Insurance 3 Lives 1 Additions ₹ 889.40 …" at bounding box center [575, 162] width 246 height 324
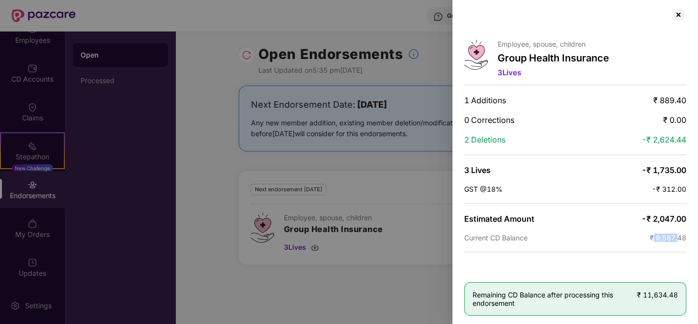
drag, startPoint x: 652, startPoint y: 237, endPoint x: 678, endPoint y: 236, distance: 26.5
click at [678, 236] on span "₹ 9,587.48" at bounding box center [668, 237] width 36 height 8
drag, startPoint x: 634, startPoint y: 290, endPoint x: 693, endPoint y: 287, distance: 58.5
click at [693, 287] on div "Employee, spouse, children Group Health Insurance 3 Lives 1 Additions ₹ 889.40 …" at bounding box center [575, 162] width 246 height 324
click at [645, 297] on div "Remaining CD Balance after processing this endorsement ₹ 11,634.48" at bounding box center [575, 298] width 222 height 33
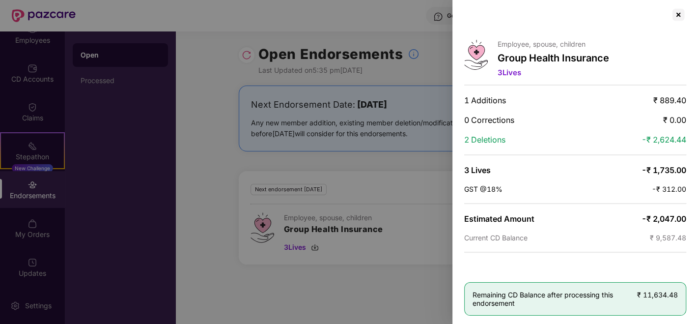
click at [359, 156] on div at bounding box center [349, 162] width 698 height 324
click at [678, 16] on div at bounding box center [678, 15] width 16 height 16
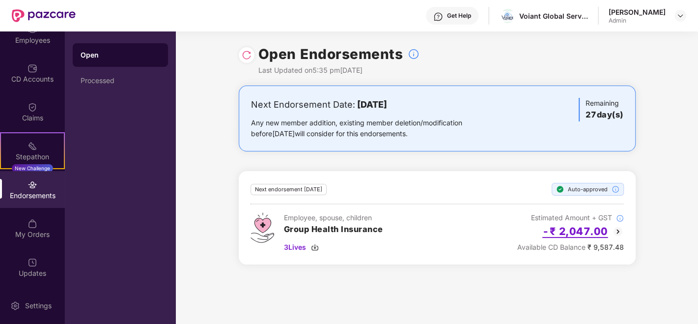
click at [599, 231] on h2 "-₹ 2,047.00" at bounding box center [575, 231] width 66 height 16
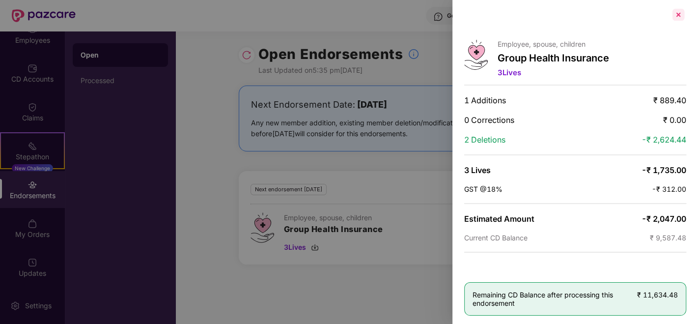
click at [675, 17] on div at bounding box center [678, 15] width 16 height 16
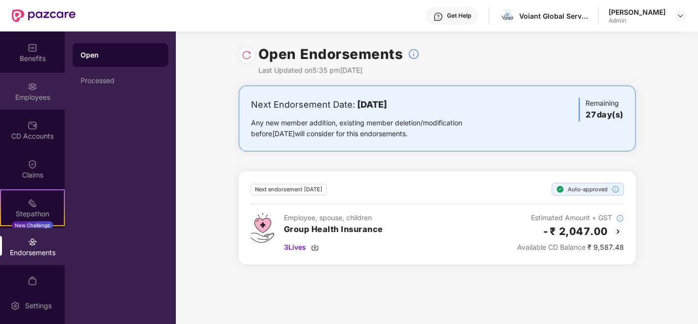
scroll to position [0, 0]
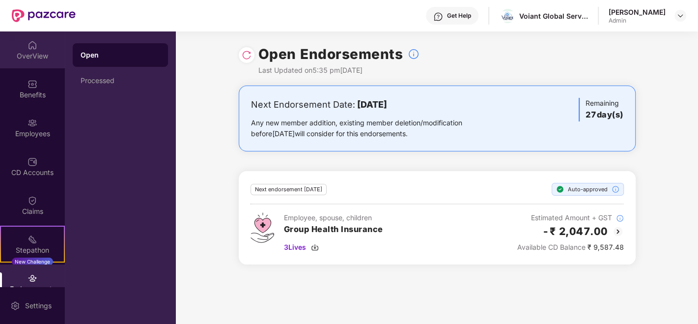
click at [24, 63] on div "OverView" at bounding box center [32, 49] width 65 height 37
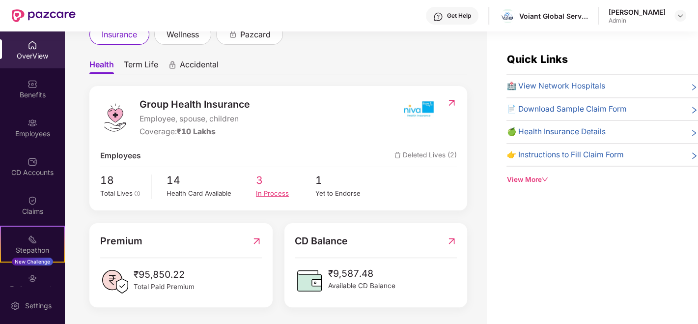
scroll to position [70, 0]
click at [317, 186] on span "1" at bounding box center [344, 180] width 59 height 16
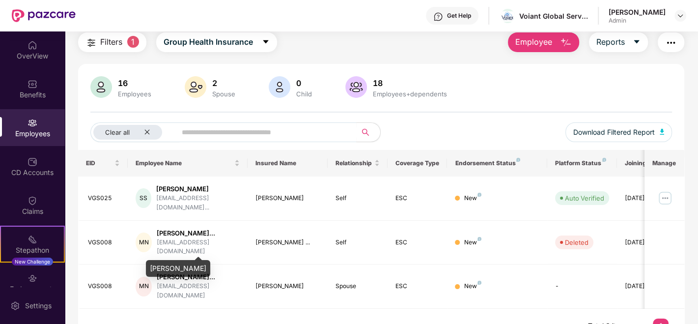
scroll to position [0, 0]
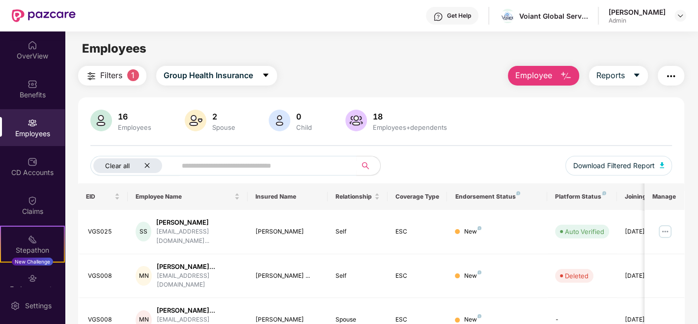
click at [144, 161] on div "Clear all" at bounding box center [127, 165] width 69 height 15
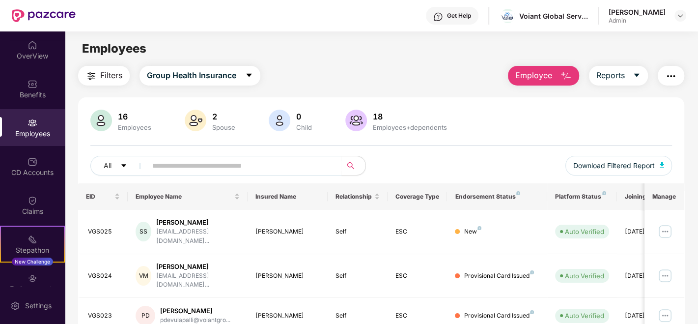
click at [28, 121] on img at bounding box center [32, 123] width 10 height 10
click at [29, 63] on div "OverView" at bounding box center [32, 49] width 65 height 37
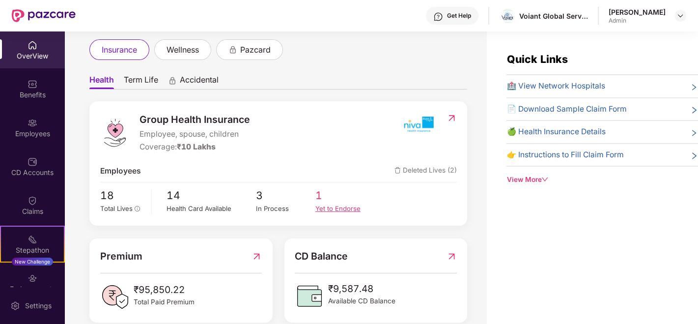
scroll to position [70, 0]
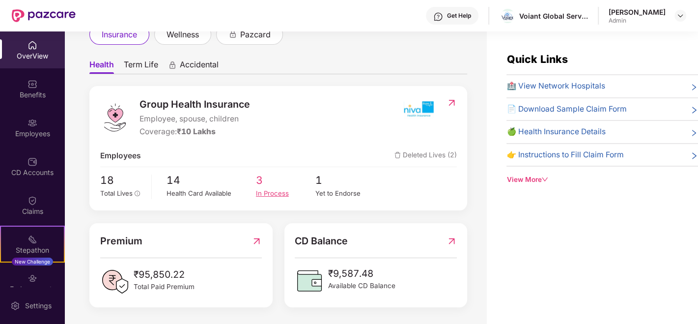
click at [275, 195] on div "In Process" at bounding box center [285, 193] width 59 height 10
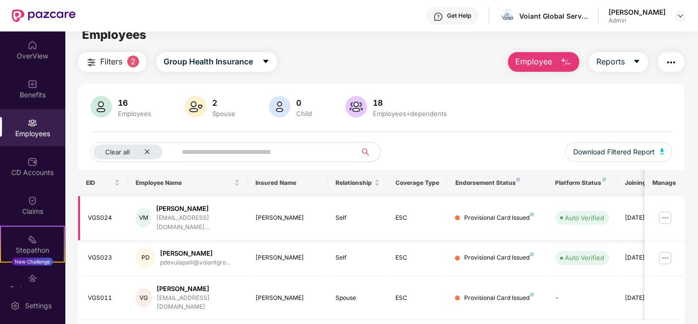
scroll to position [0, 0]
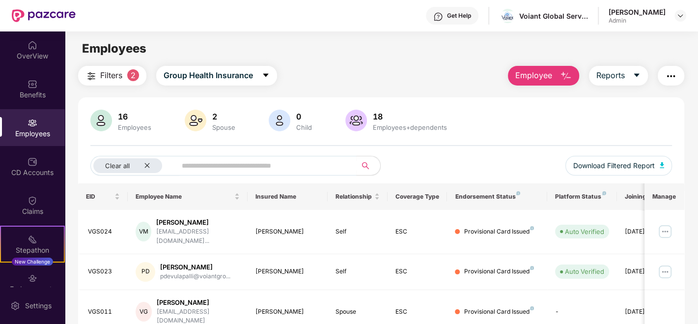
click at [131, 78] on span "2" at bounding box center [133, 75] width 12 height 12
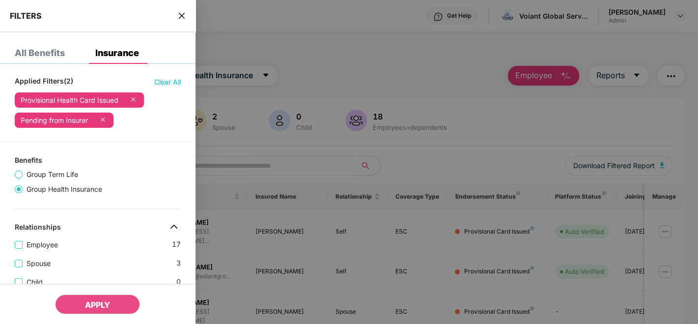
click at [180, 17] on icon "close" at bounding box center [182, 16] width 6 height 6
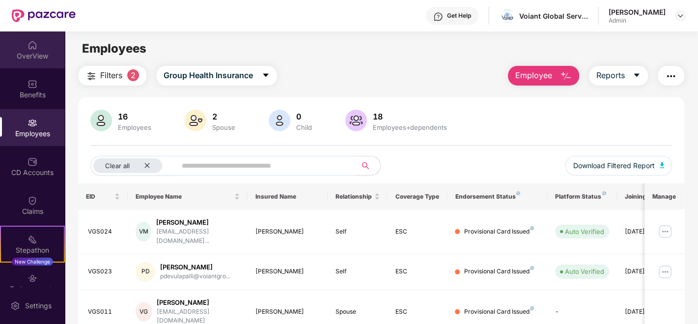
click at [26, 62] on div "OverView" at bounding box center [32, 49] width 65 height 37
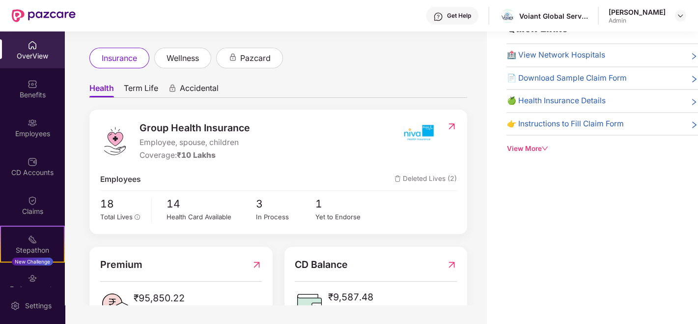
scroll to position [93, 0]
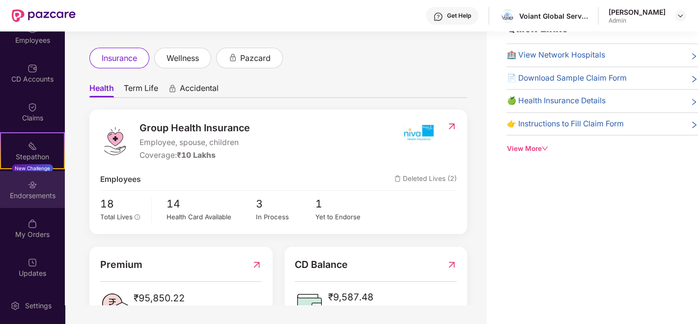
click at [20, 200] on div "Endorsements" at bounding box center [32, 189] width 65 height 37
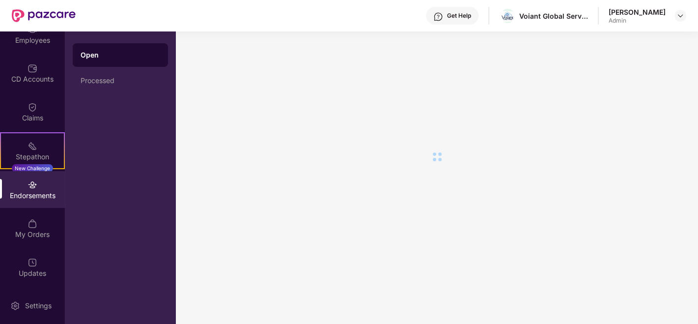
scroll to position [0, 0]
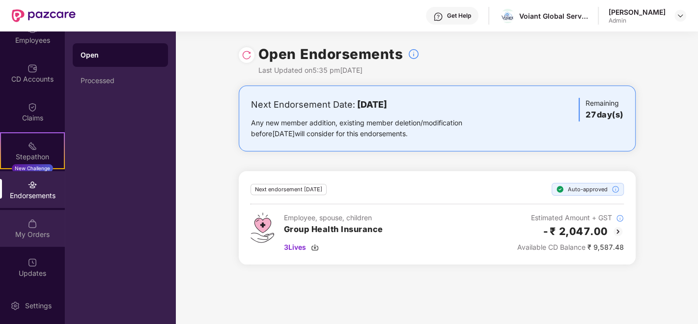
click at [34, 236] on div "My Orders" at bounding box center [32, 234] width 65 height 10
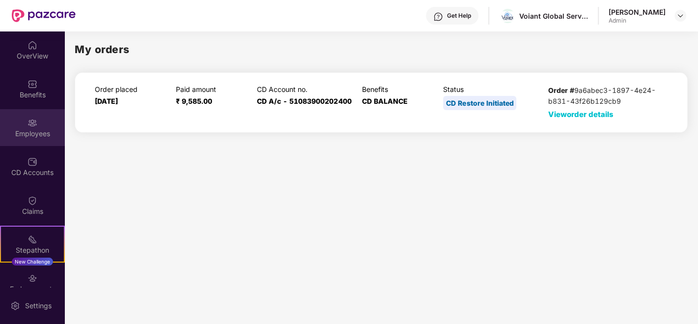
click at [39, 135] on div "Employees" at bounding box center [32, 134] width 65 height 10
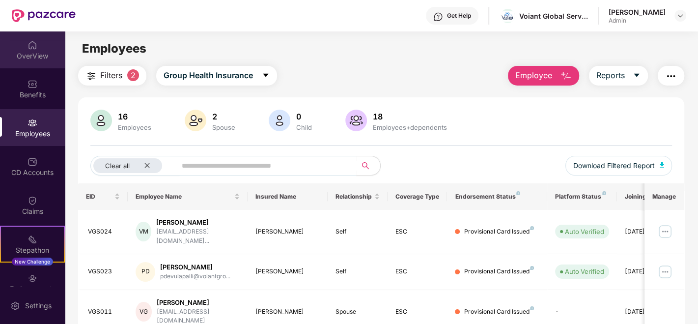
click at [25, 54] on div "OverView" at bounding box center [32, 56] width 65 height 10
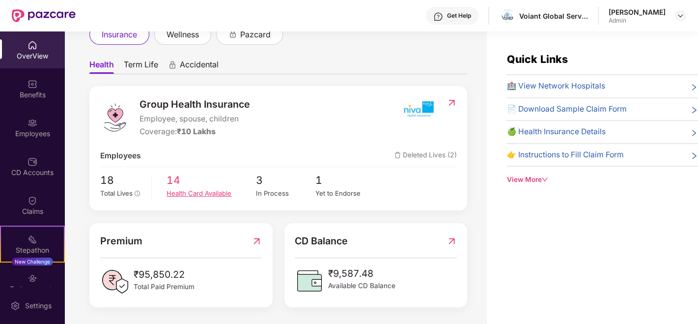
scroll to position [31, 0]
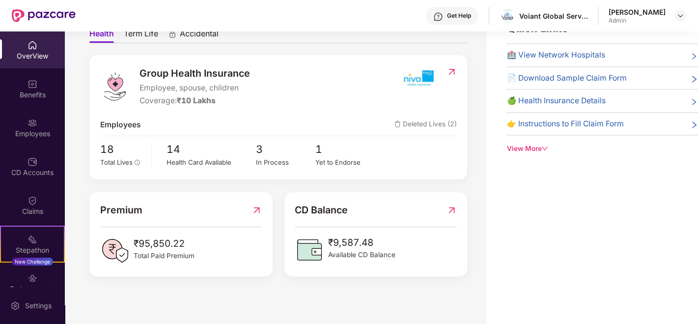
click at [448, 69] on img at bounding box center [451, 72] width 10 height 10
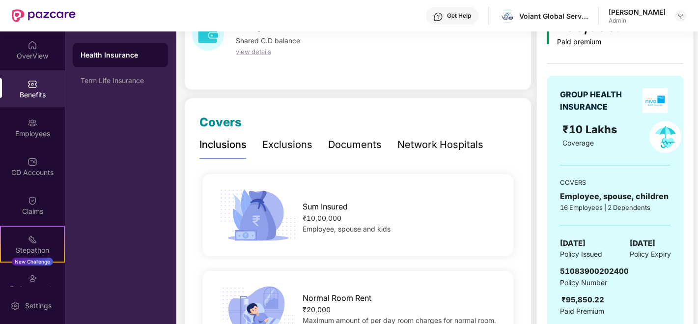
scroll to position [85, 0]
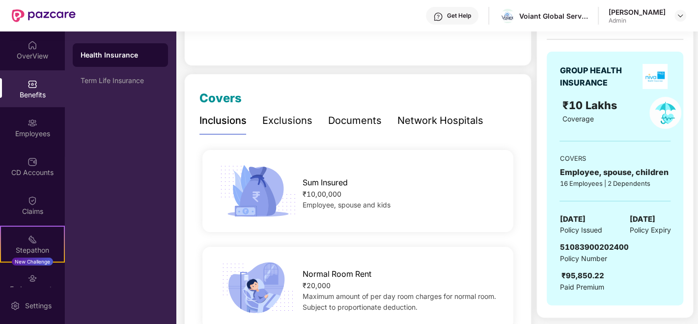
drag, startPoint x: 623, startPoint y: 218, endPoint x: 671, endPoint y: 220, distance: 48.1
click at [671, 220] on div "GROUP HEALTH INSURANCE ₹10 Lakhs Coverage COVERS Employee, spouse, children 16 …" at bounding box center [615, 178] width 137 height 253
click at [633, 224] on span "Policy Expiry" at bounding box center [649, 229] width 41 height 11
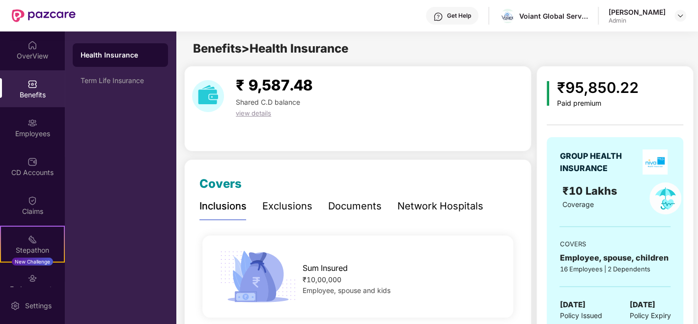
click at [257, 113] on span "view details" at bounding box center [253, 113] width 35 height 8
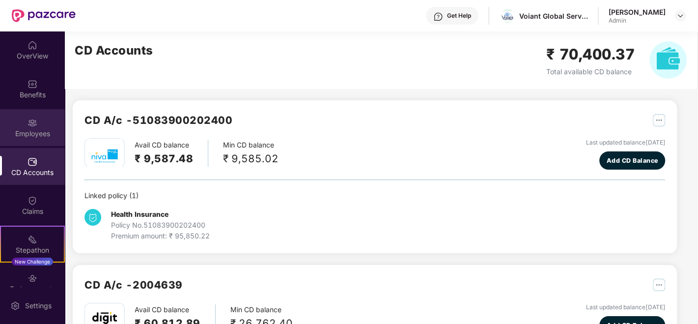
click at [27, 127] on img at bounding box center [32, 123] width 10 height 10
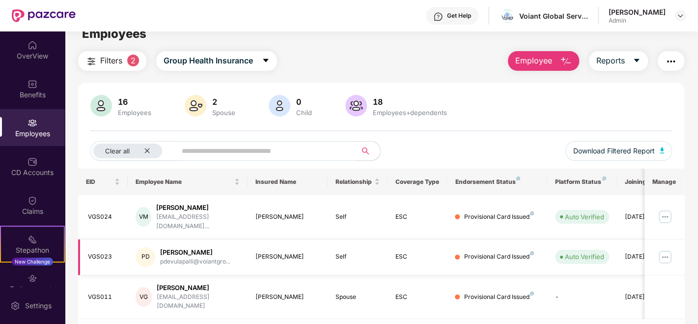
scroll to position [31, 0]
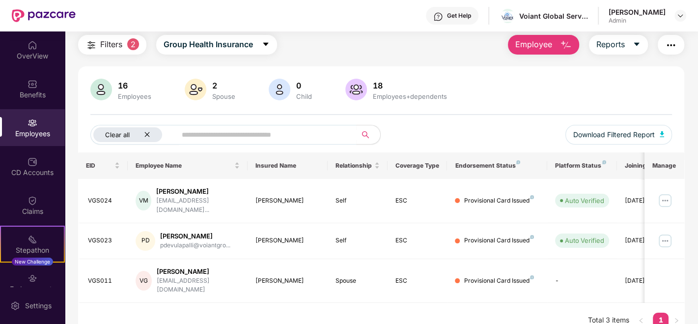
click at [149, 133] on icon "close" at bounding box center [147, 134] width 6 height 6
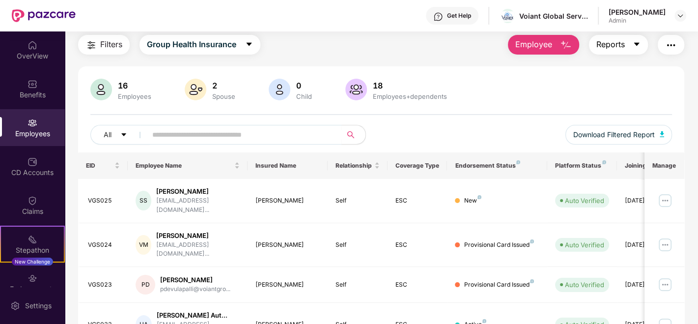
click at [613, 53] on button "Reports" at bounding box center [618, 45] width 59 height 20
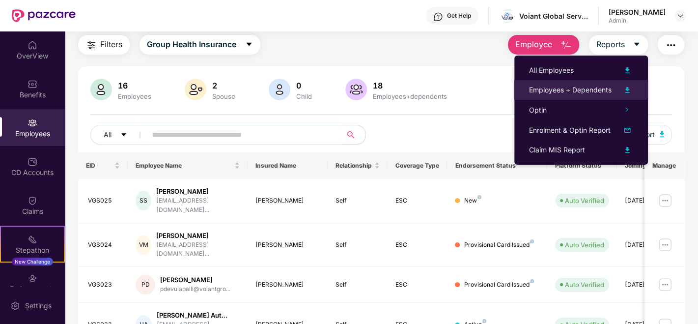
click at [560, 87] on div "Employees + Dependents" at bounding box center [570, 89] width 82 height 11
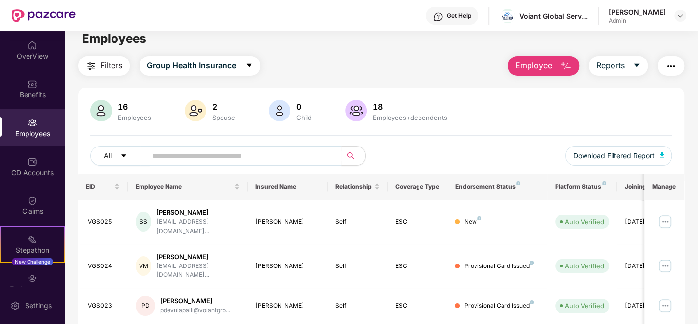
scroll to position [0, 0]
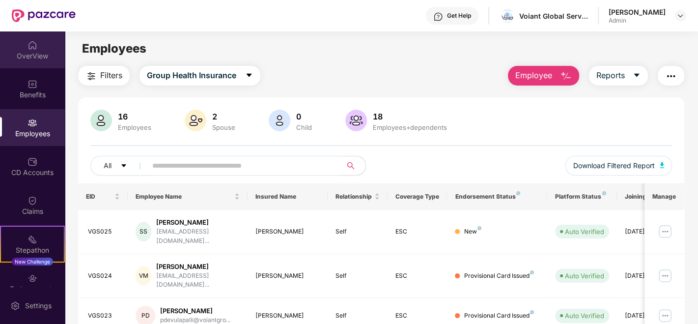
click at [17, 57] on div "OverView" at bounding box center [32, 56] width 65 height 10
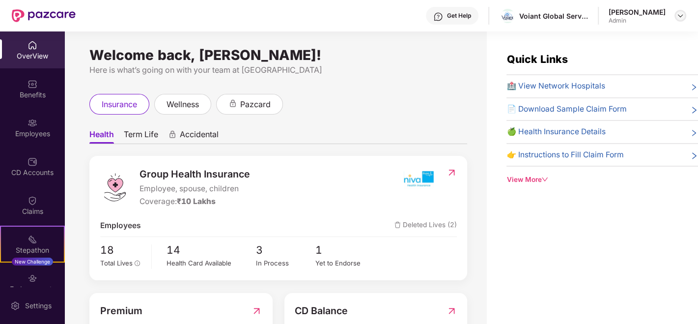
click at [682, 16] on img at bounding box center [680, 16] width 8 height 8
click at [397, 87] on div "Welcome back, [PERSON_NAME]! Here is what’s going on with your team at Pazcare …" at bounding box center [276, 183] width 422 height 304
